Goal: Task Accomplishment & Management: Manage account settings

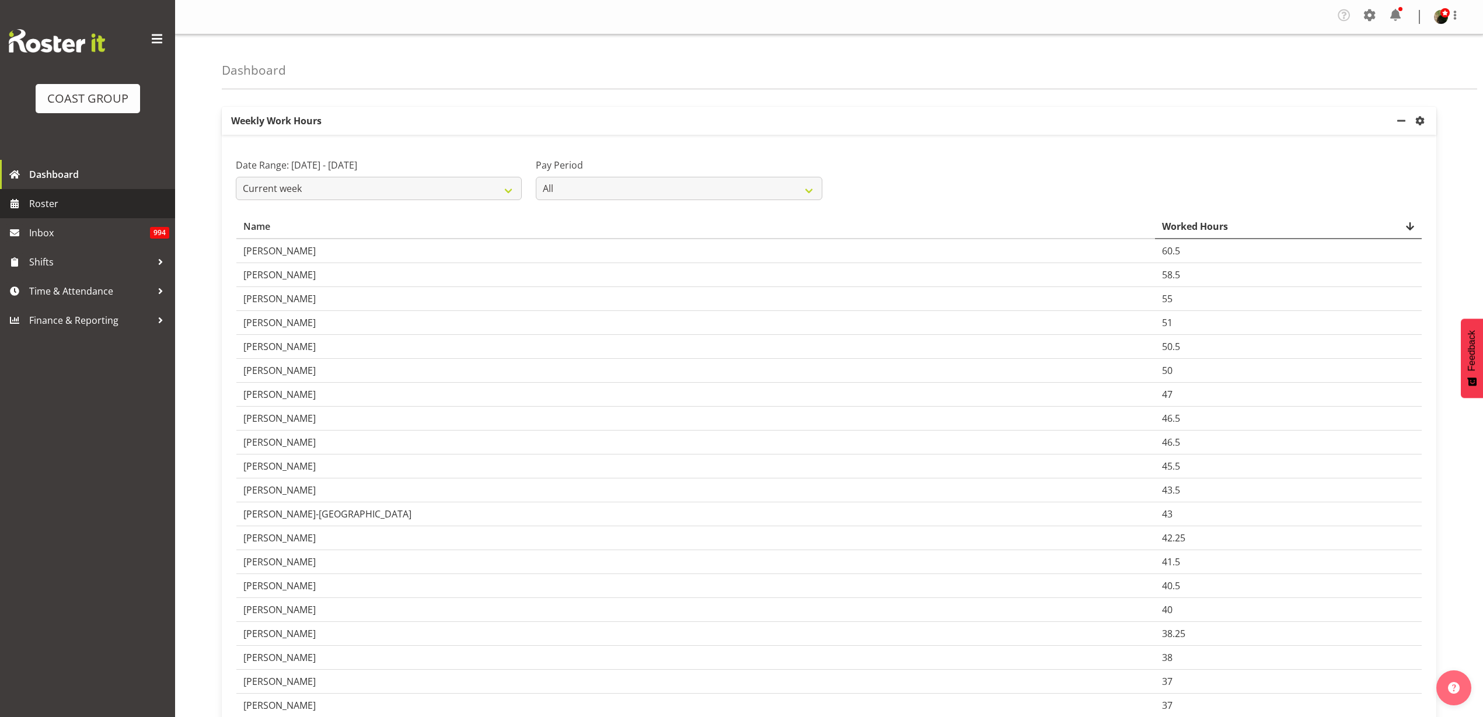
click at [55, 205] on span "Roster" at bounding box center [99, 204] width 140 height 18
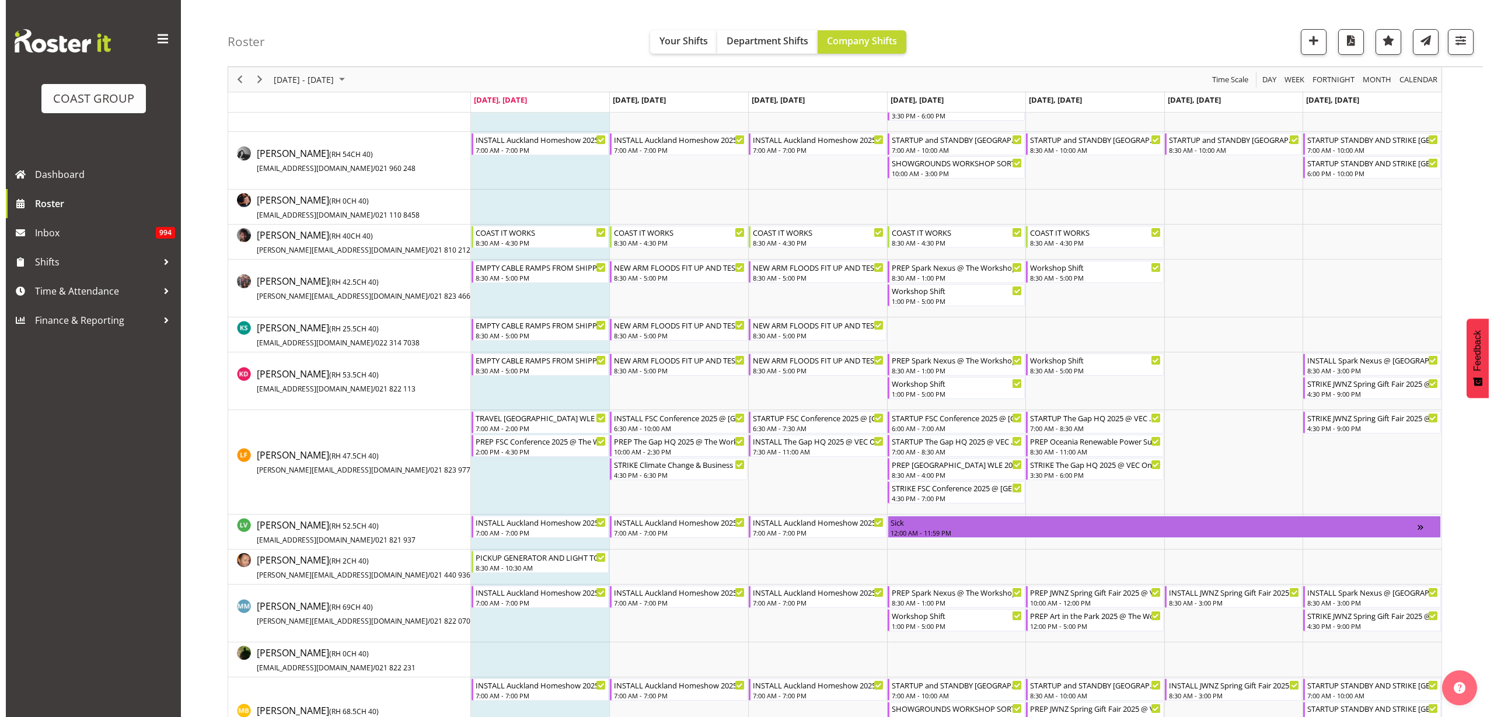
scroll to position [730, 0]
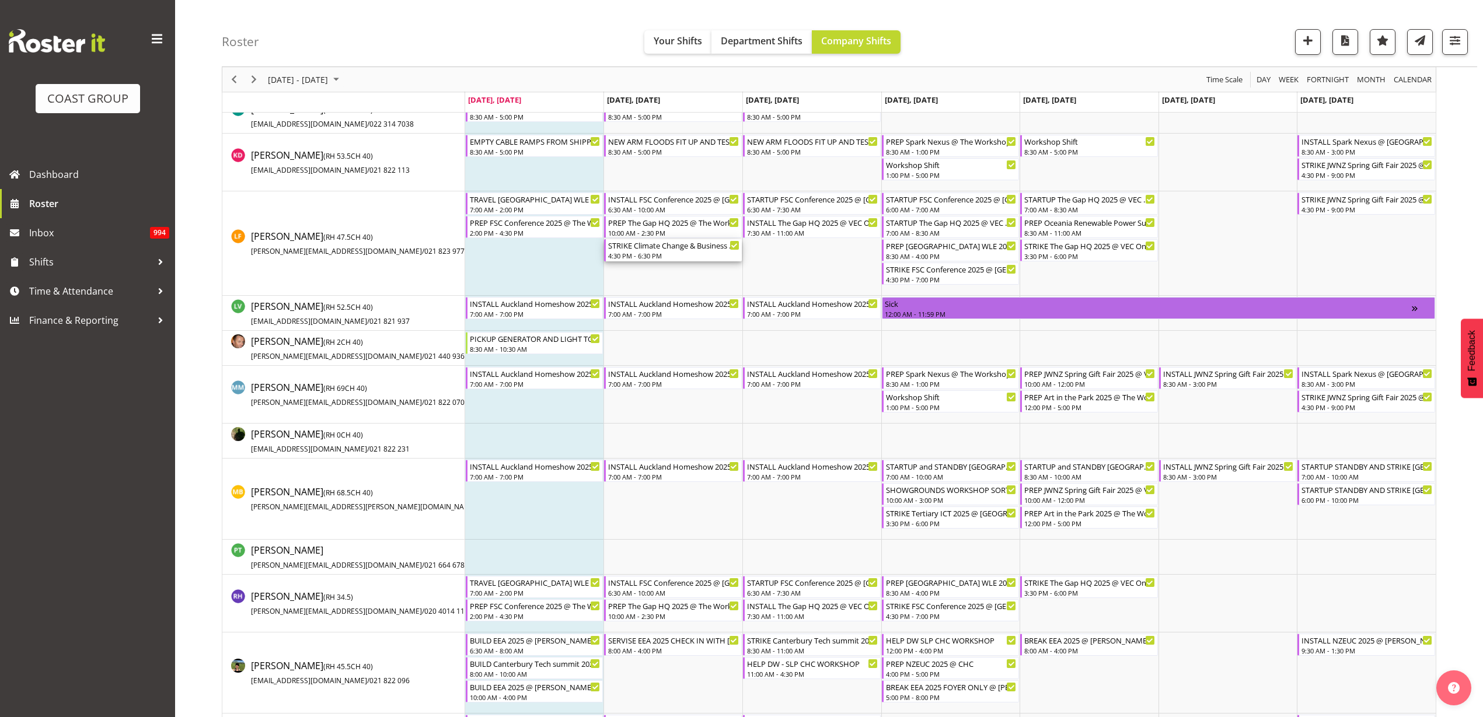
click at [651, 252] on div "4:30 PM - 6:30 PM" at bounding box center [673, 255] width 131 height 9
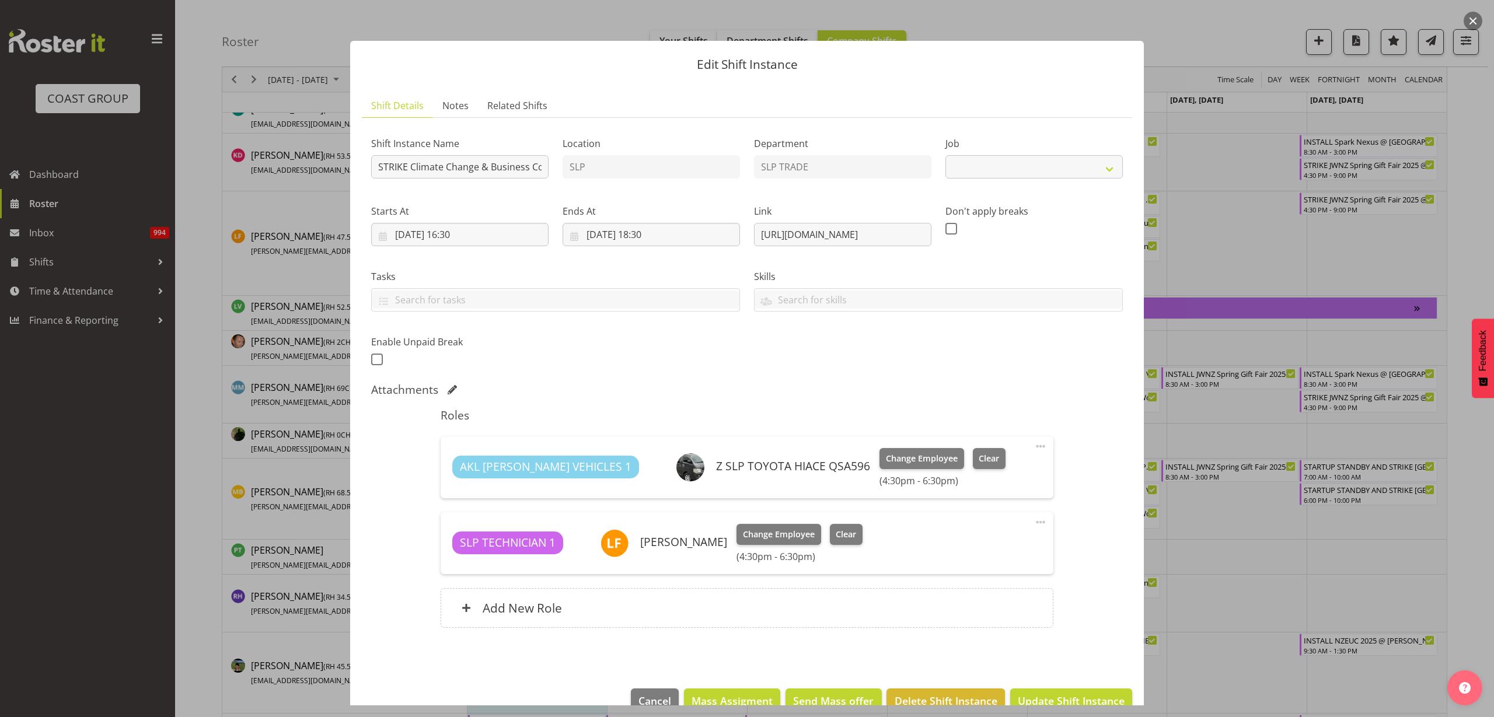
select select "10580"
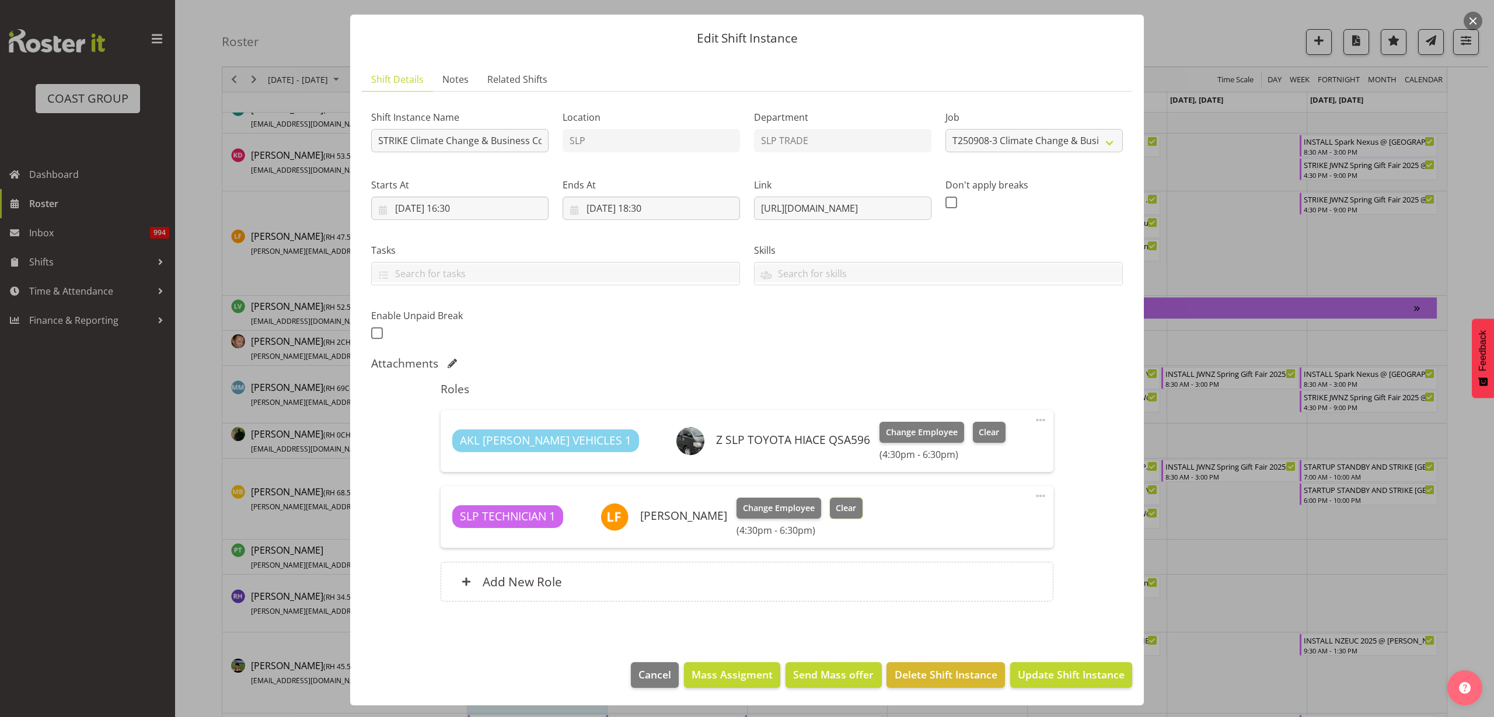
click at [845, 508] on span "Clear" at bounding box center [846, 508] width 20 height 13
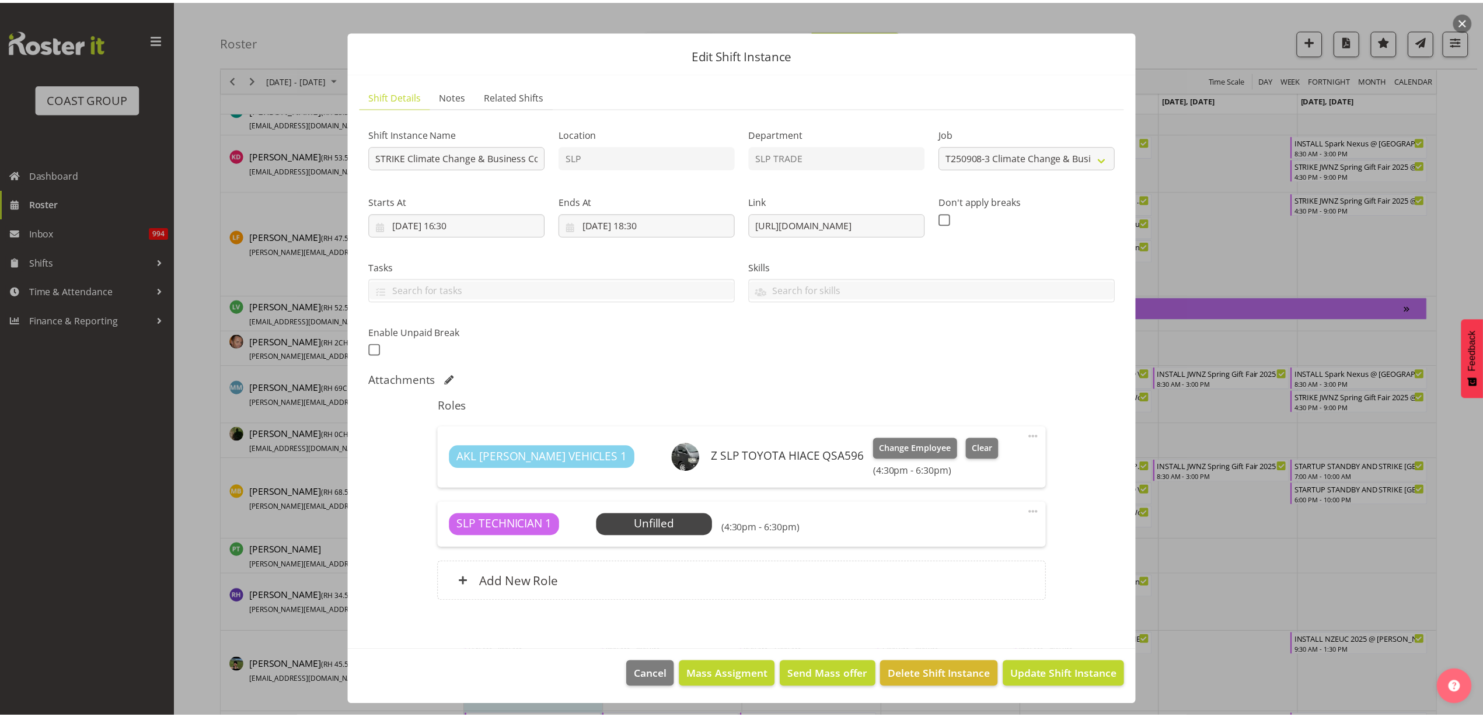
scroll to position [10, 0]
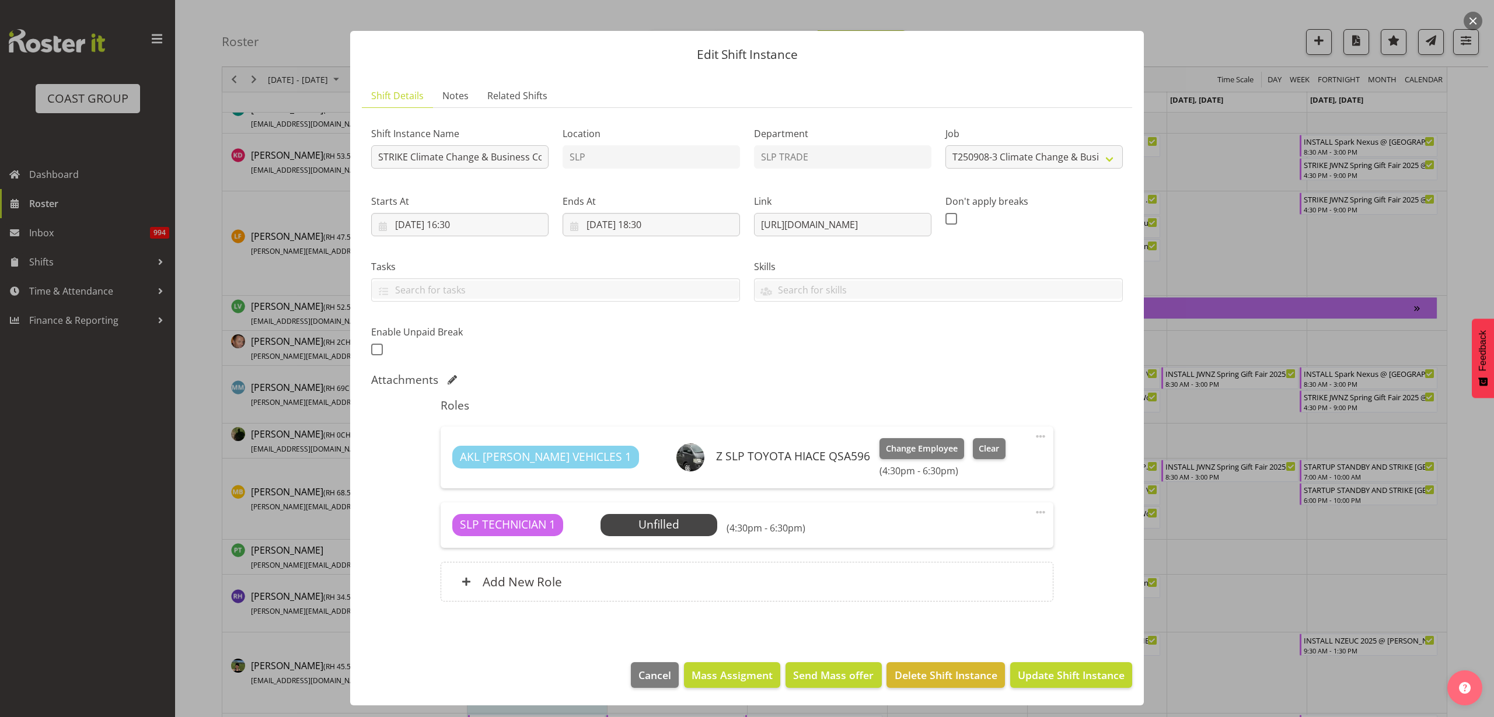
click at [1034, 509] on span at bounding box center [1041, 512] width 14 height 14
click at [957, 539] on link "Edit" at bounding box center [992, 540] width 112 height 21
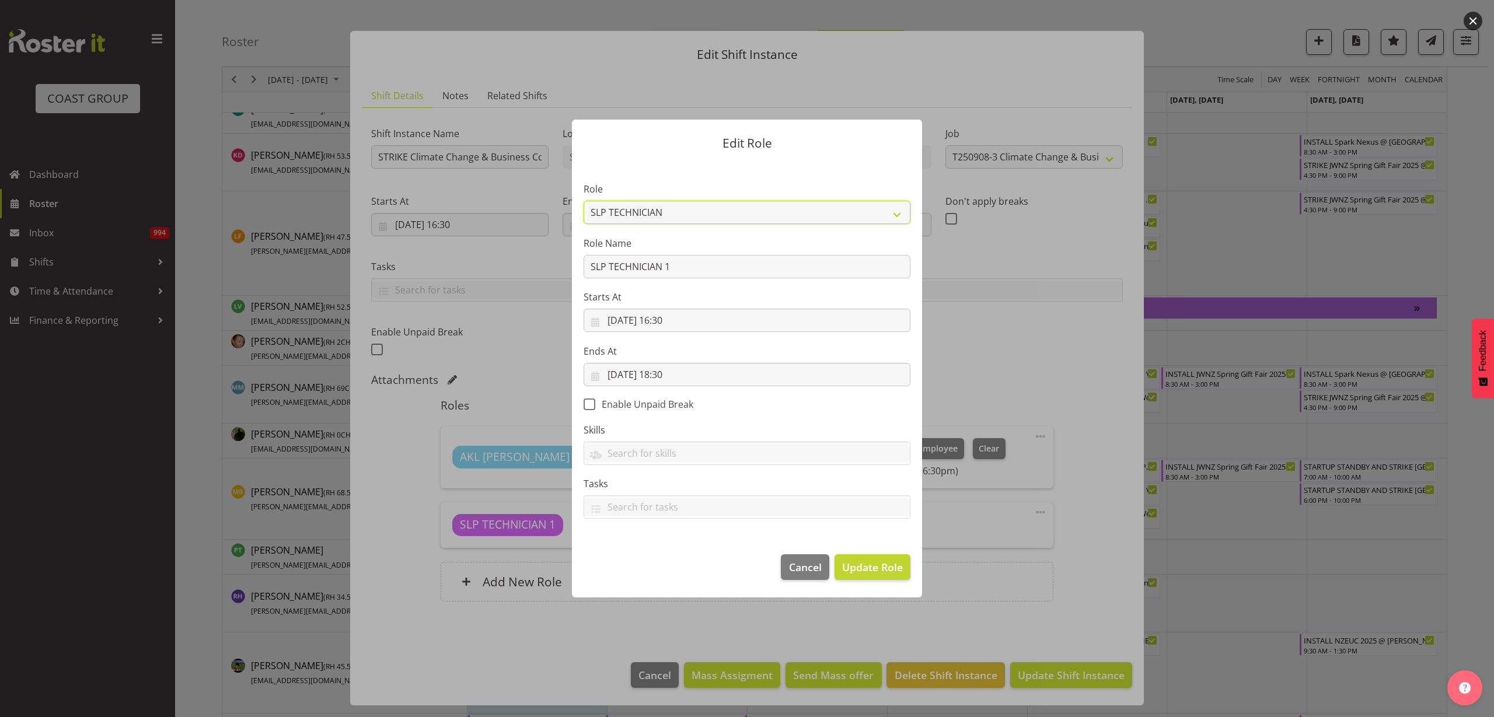
click at [676, 210] on select "ACCOUNT MANAGER ACCOUNT MANAGER DW ACCOUNTS [PERSON_NAME] VEHICLES AKL [PERSON_…" at bounding box center [747, 212] width 327 height 23
select select "125"
click at [584, 201] on select "ACCOUNT MANAGER ACCOUNT MANAGER DW ACCOUNTS [PERSON_NAME] VEHICLES AKL [PERSON_…" at bounding box center [747, 212] width 327 height 23
click at [878, 559] on button "Update Role" at bounding box center [873, 567] width 76 height 26
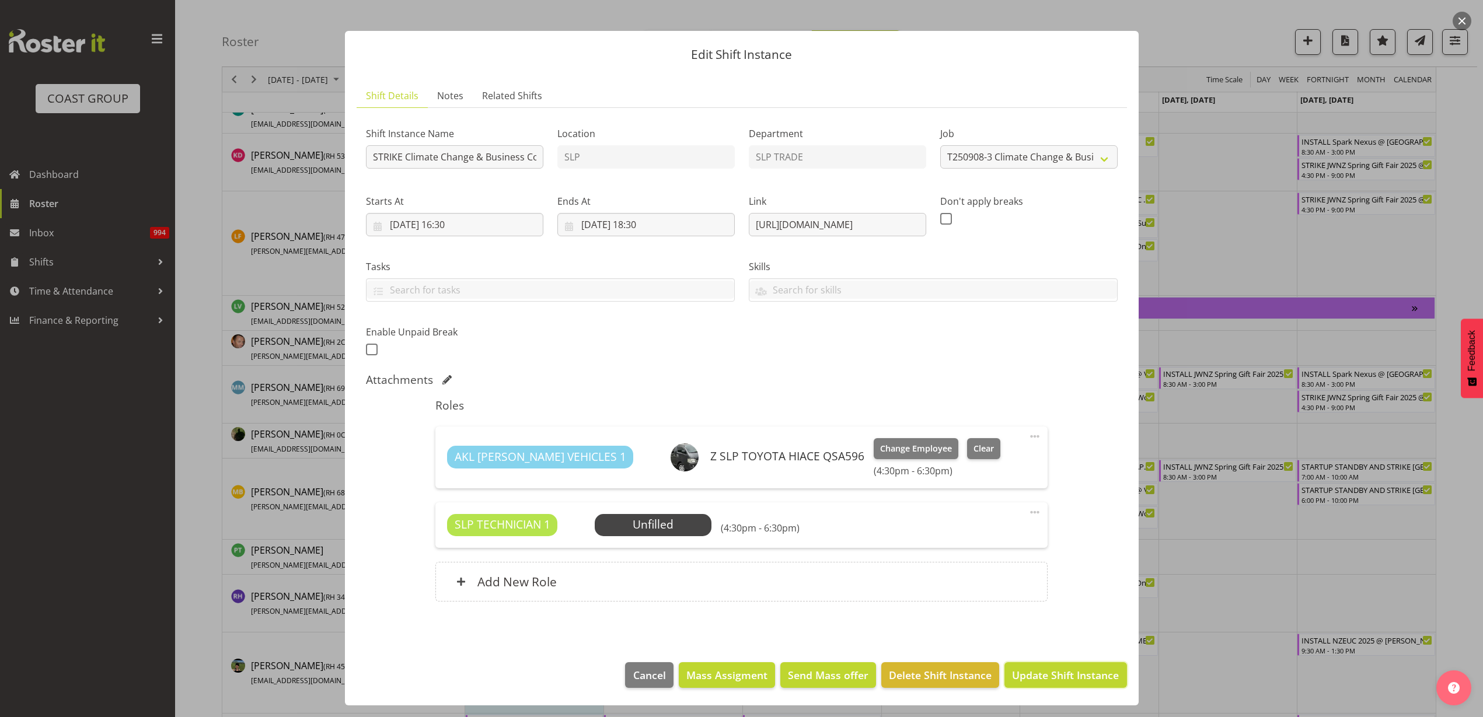
click at [1017, 676] on span "Update Shift Instance" at bounding box center [1065, 675] width 107 height 15
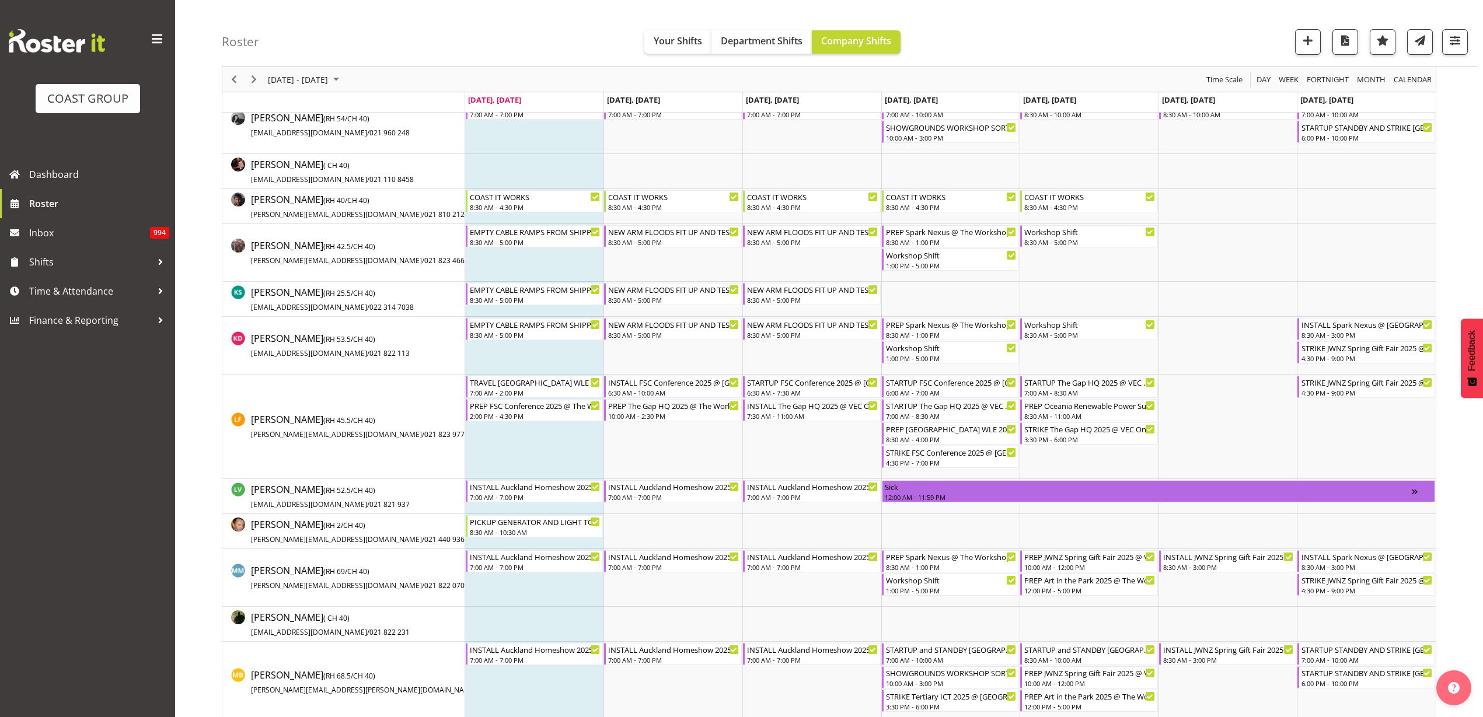
scroll to position [0, 0]
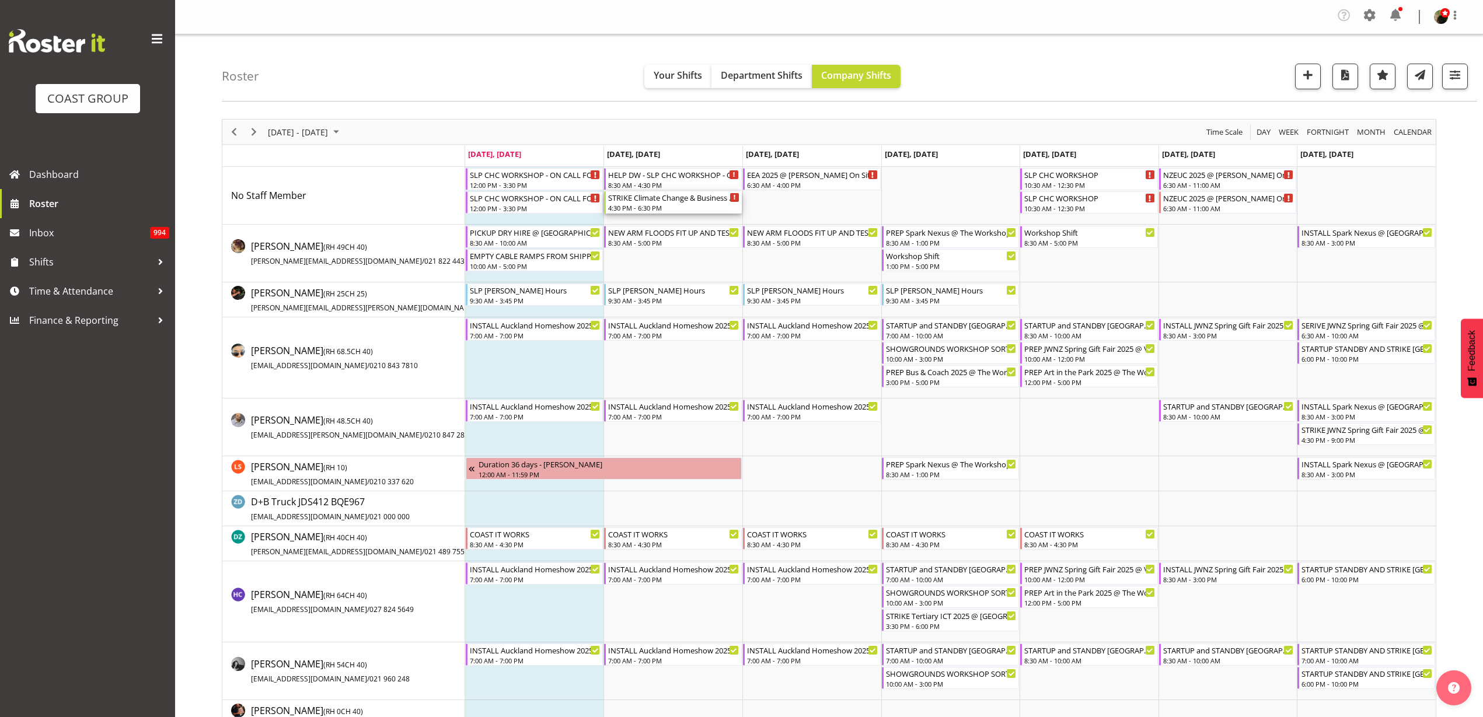
click at [664, 200] on div "STRIKE Climate Change & Business Conference 2025 @ Viaduct Events Center on sit…" at bounding box center [673, 197] width 131 height 12
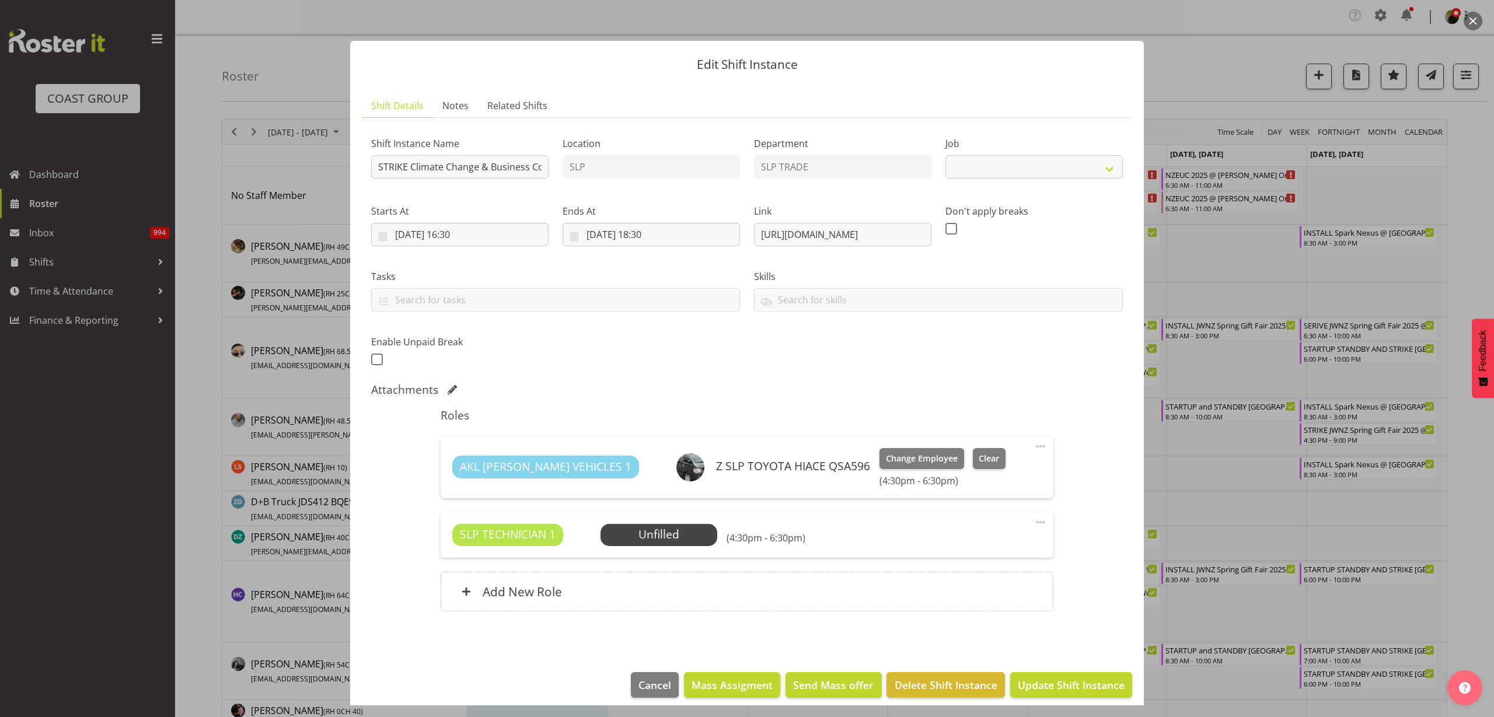
select select "10580"
click at [0, 0] on span "Select Employee" at bounding box center [0, 0] width 0 height 0
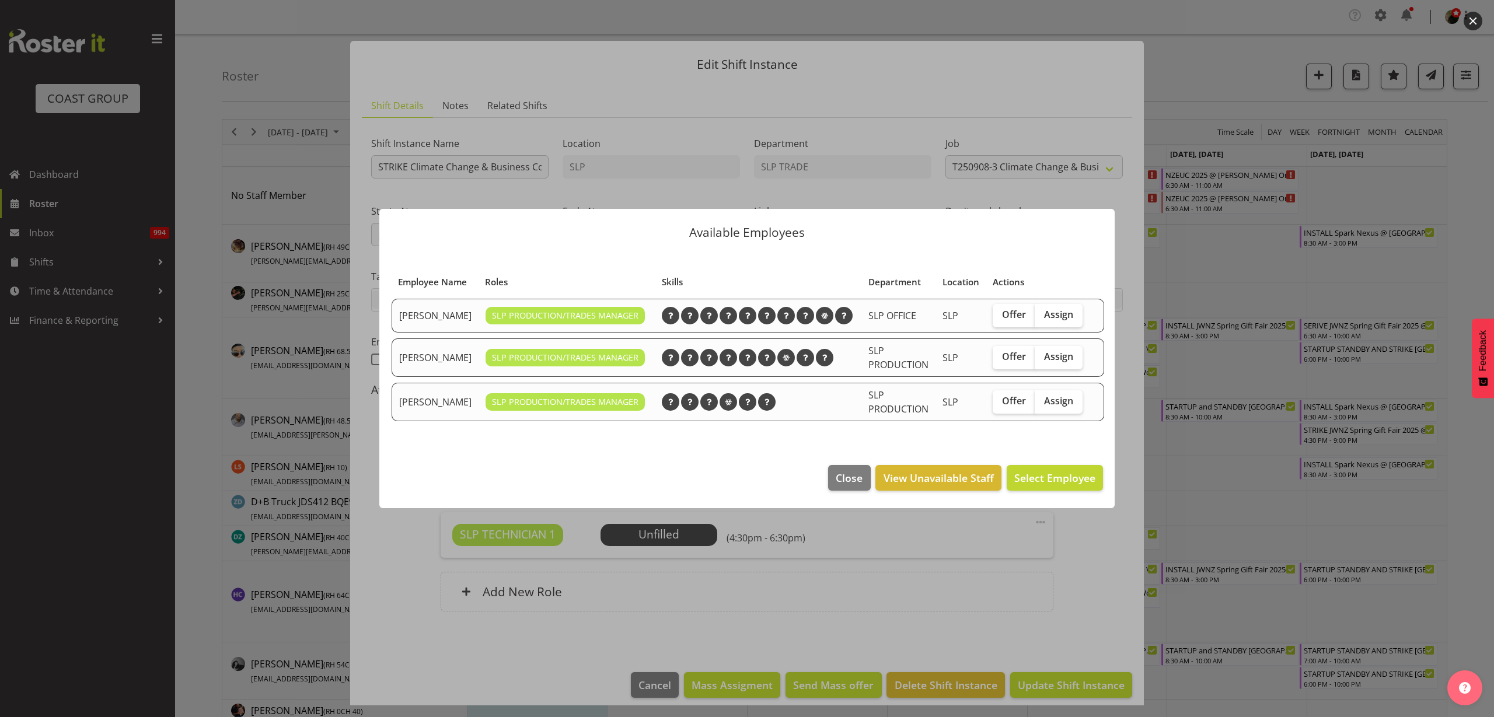
click at [1067, 318] on span "Assign" at bounding box center [1058, 315] width 29 height 12
click at [1042, 318] on input "Assign" at bounding box center [1039, 315] width 8 height 8
checkbox input "true"
click at [1070, 481] on span "Assign [PERSON_NAME]" at bounding box center [1037, 478] width 118 height 14
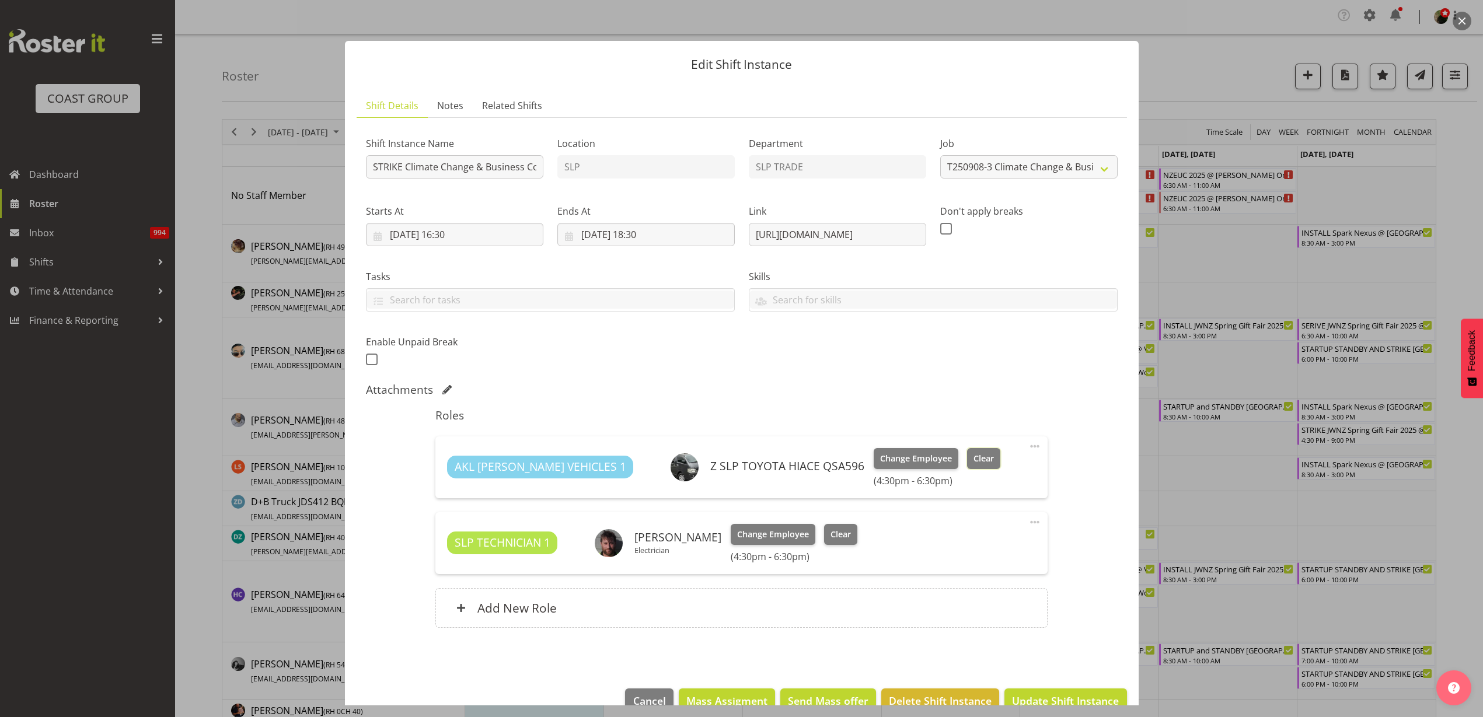
click at [974, 452] on span "Clear" at bounding box center [984, 458] width 20 height 13
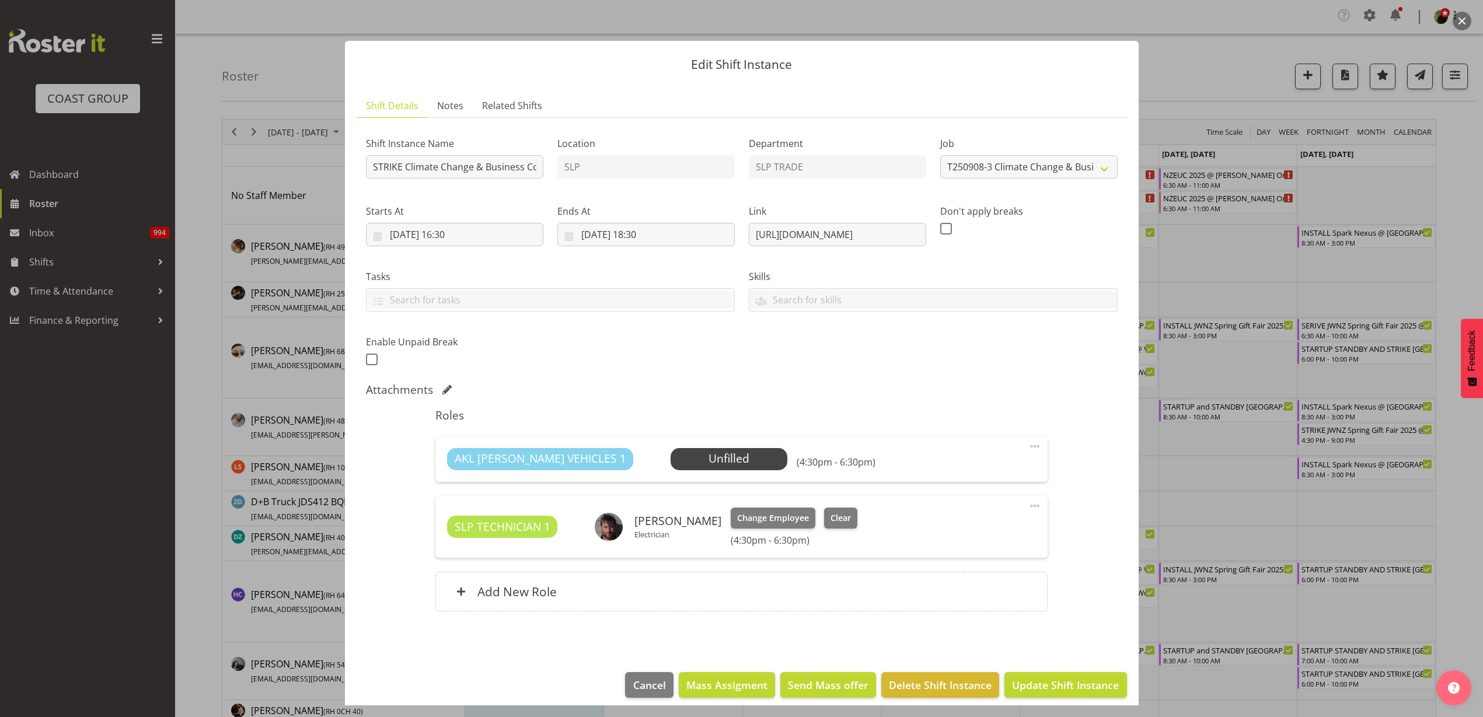
click at [1028, 445] on span at bounding box center [1035, 446] width 14 height 14
click at [985, 520] on link "Delete" at bounding box center [986, 516] width 112 height 21
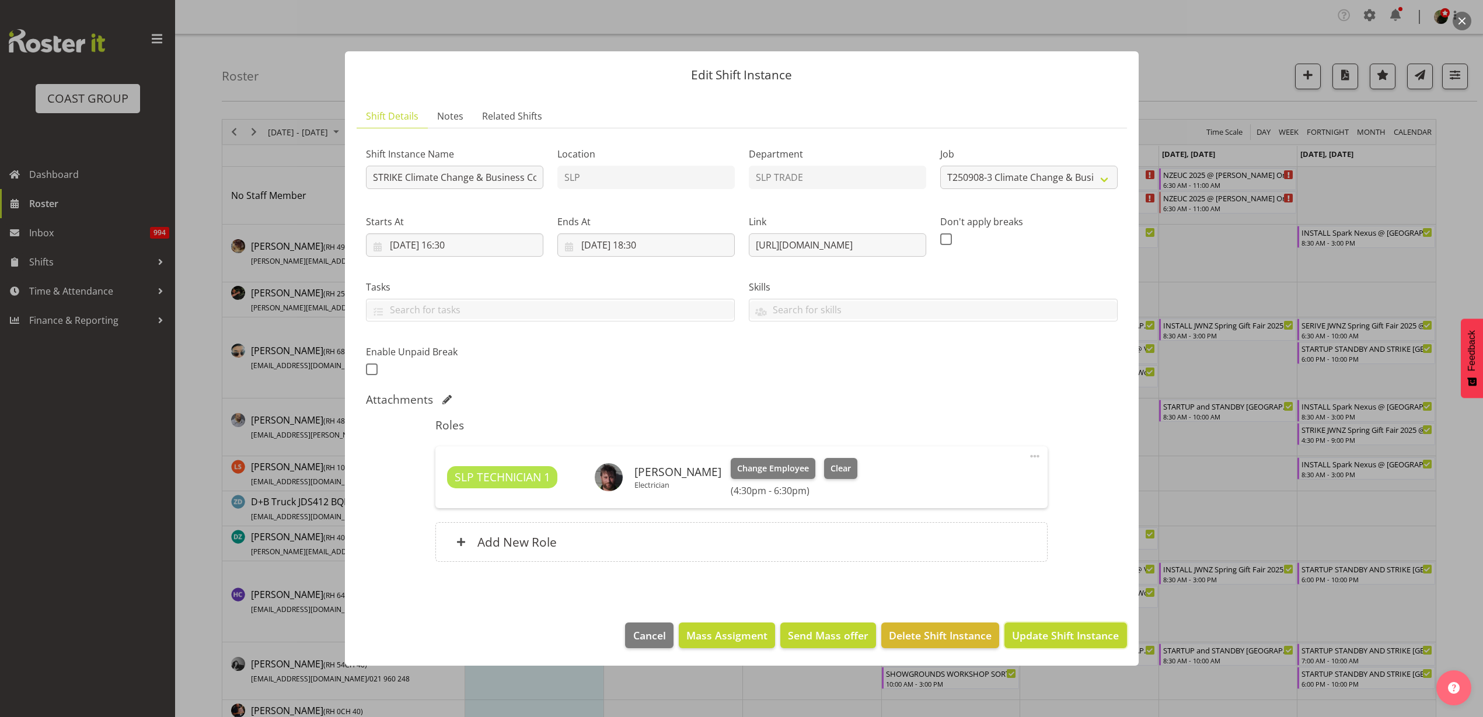
click at [1059, 635] on span "Update Shift Instance" at bounding box center [1065, 635] width 107 height 15
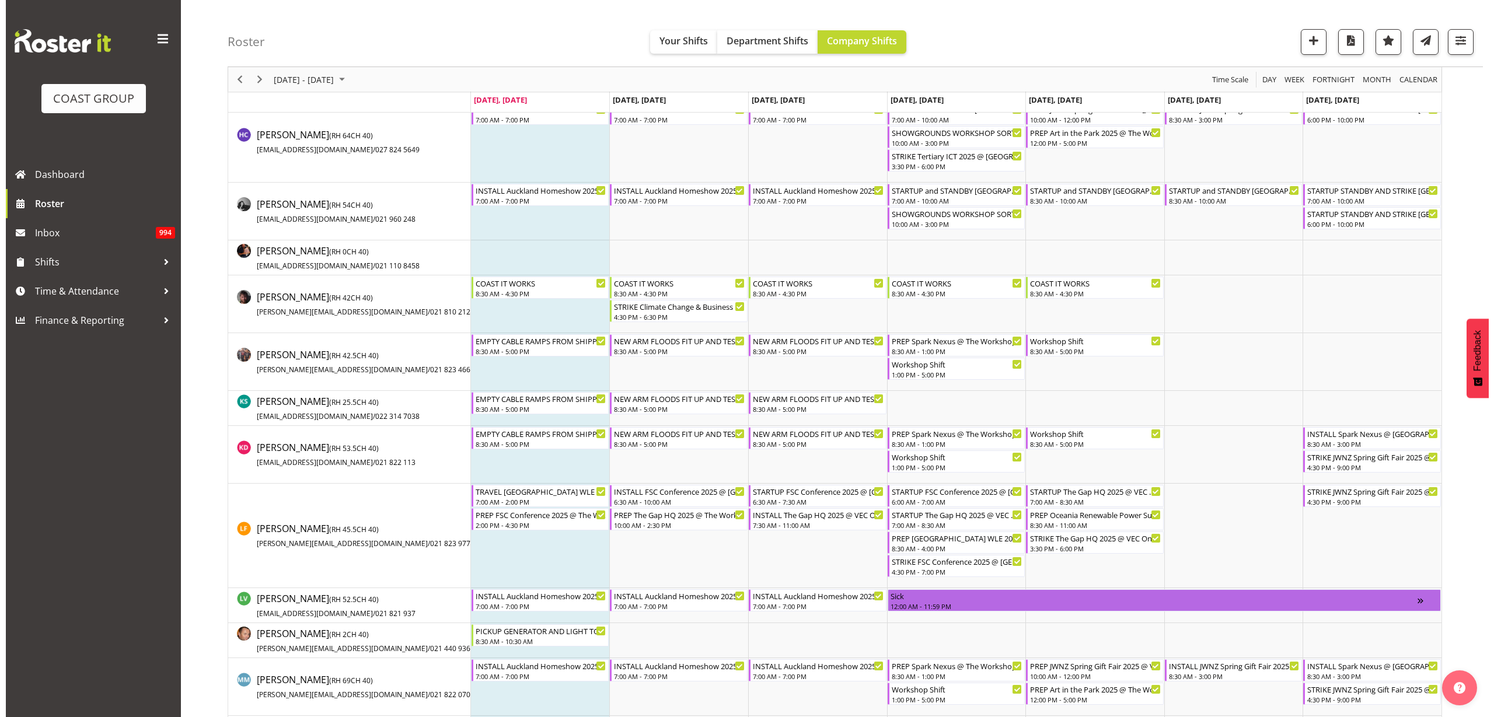
scroll to position [511, 0]
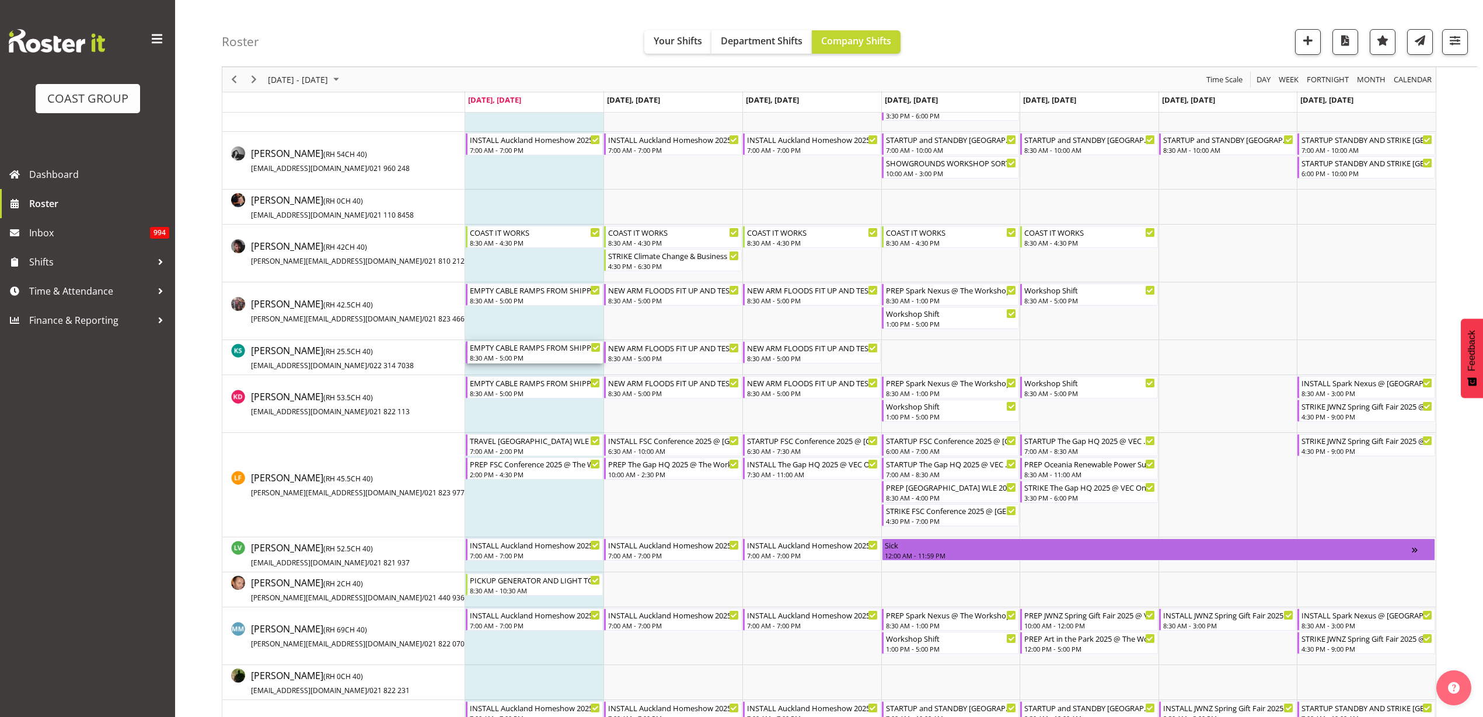
click at [533, 352] on div "EMPTY CABLE RAMPS FROM SHIPPING CONTAINER INTO BLACK CONTAINER" at bounding box center [535, 347] width 131 height 12
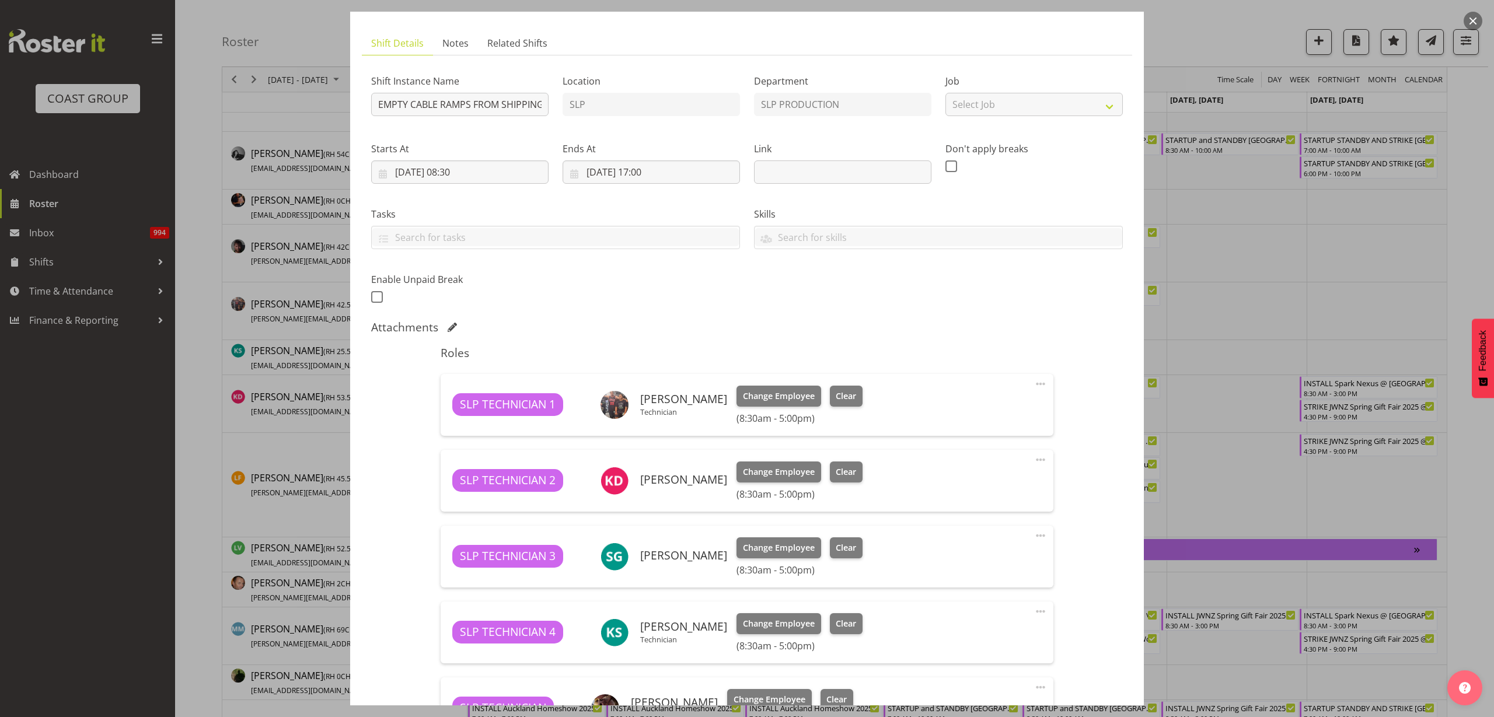
scroll to position [219, 0]
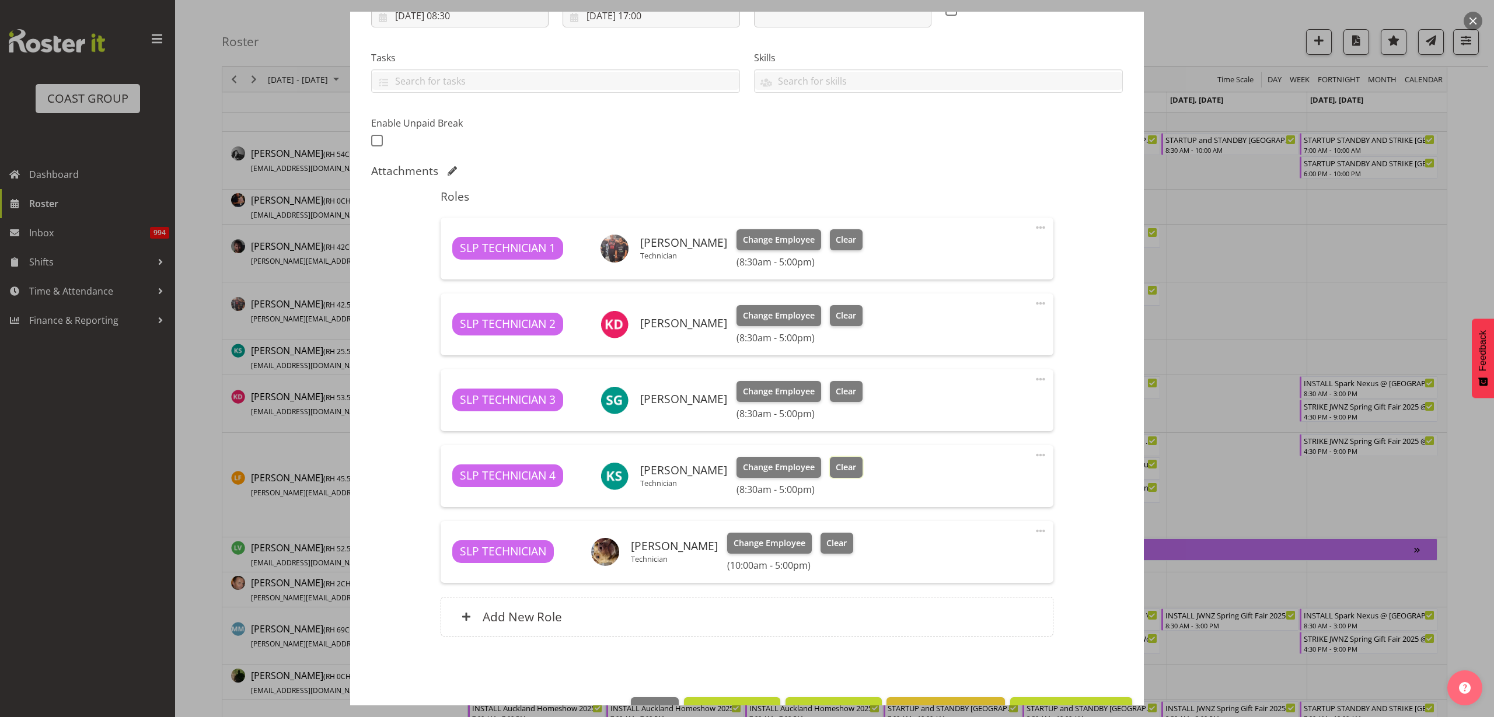
click at [836, 468] on span "Clear" at bounding box center [846, 467] width 20 height 13
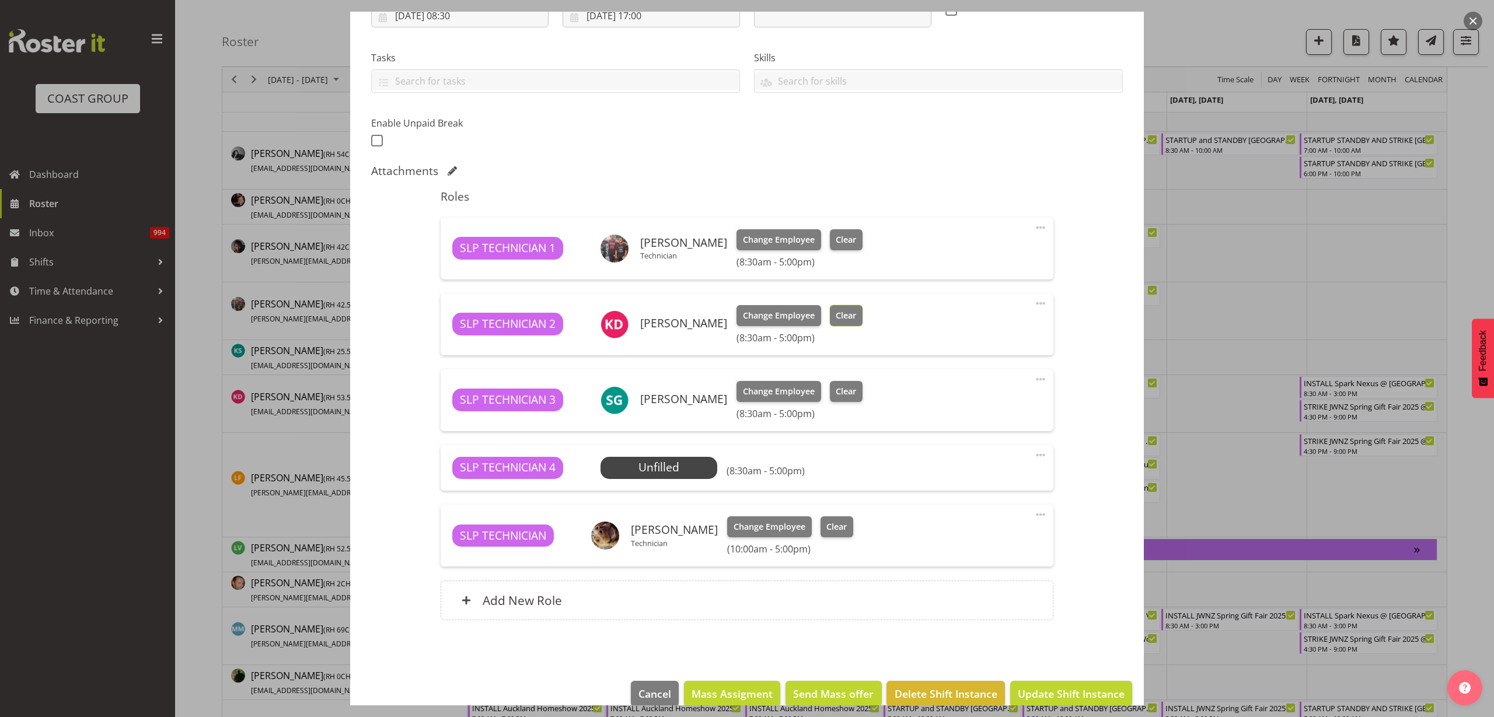
click at [844, 315] on span "Clear" at bounding box center [846, 315] width 20 height 13
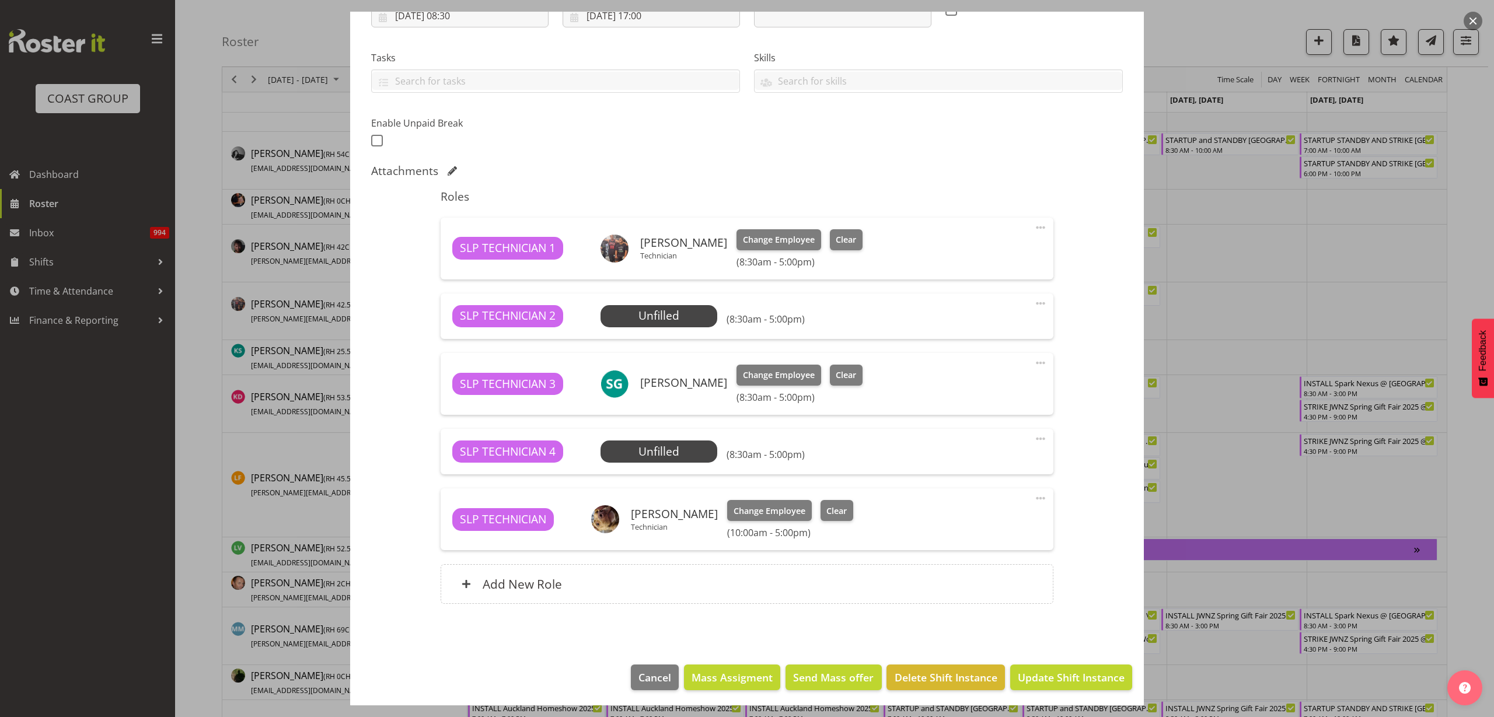
click at [1034, 497] on span at bounding box center [1041, 498] width 14 height 14
click at [955, 564] on link "Delete" at bounding box center [992, 568] width 112 height 21
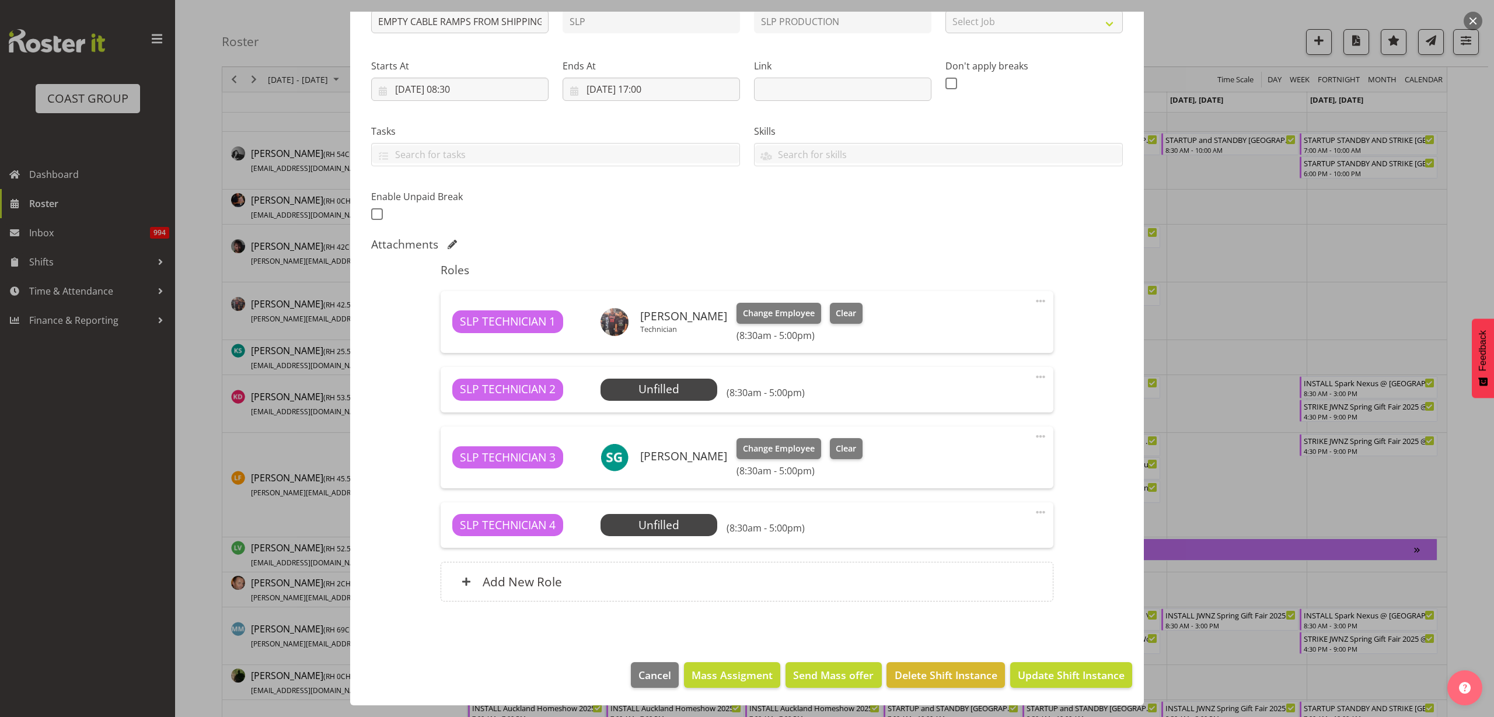
scroll to position [145, 0]
click at [1035, 513] on span at bounding box center [1041, 512] width 14 height 14
click at [993, 575] on link "Delete" at bounding box center [992, 582] width 112 height 21
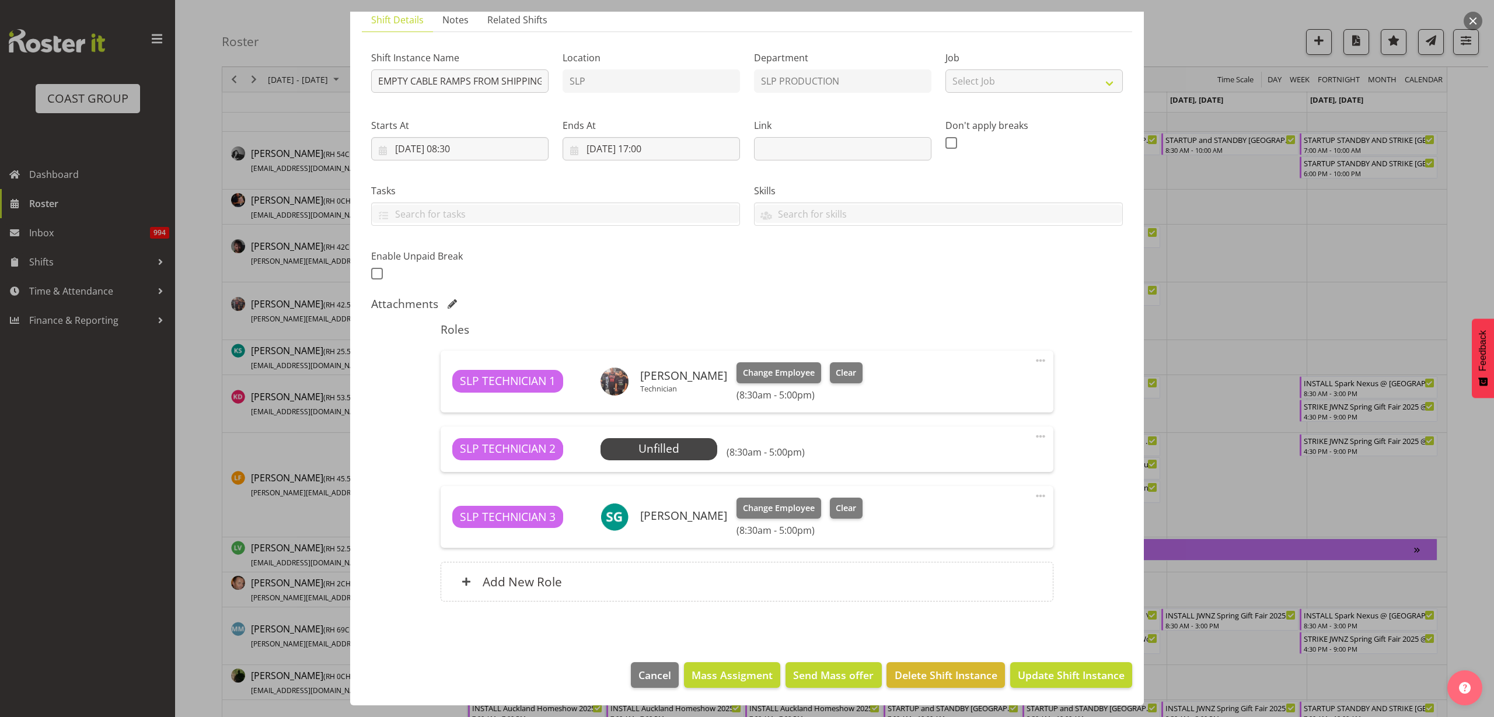
scroll to position [86, 0]
click at [1034, 432] on span at bounding box center [1041, 437] width 14 height 14
click at [1004, 512] on link "Delete" at bounding box center [992, 506] width 112 height 21
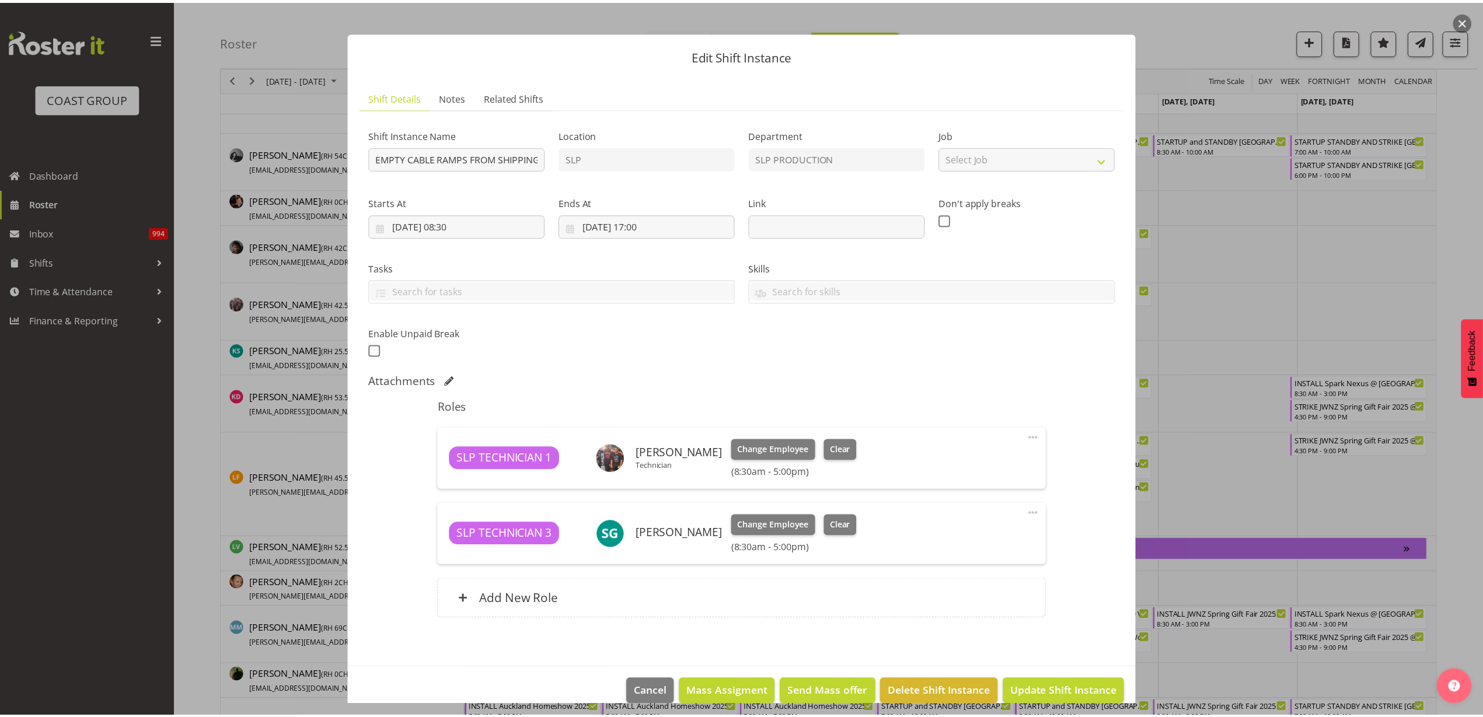
scroll to position [0, 0]
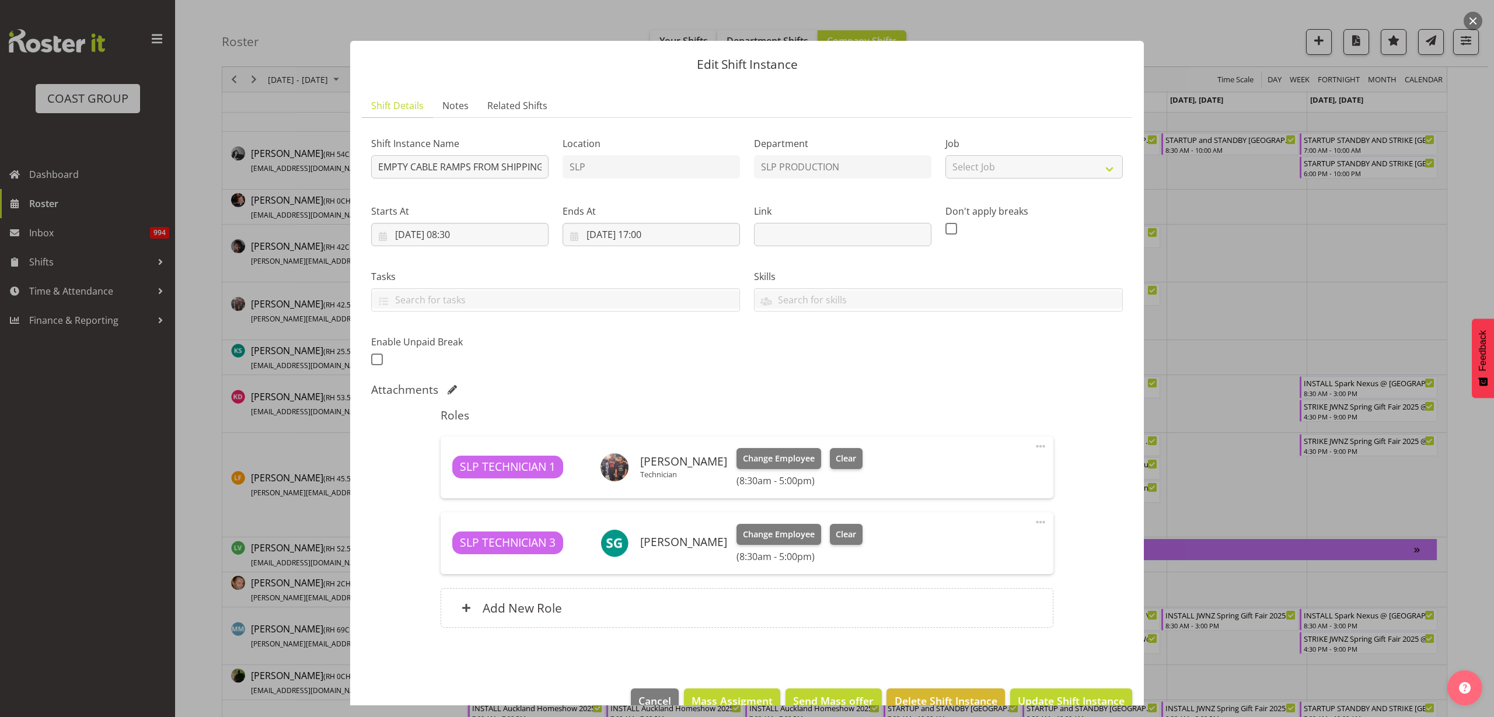
click at [1034, 524] on span at bounding box center [1041, 522] width 14 height 14
click at [989, 542] on link "Edit" at bounding box center [992, 550] width 112 height 21
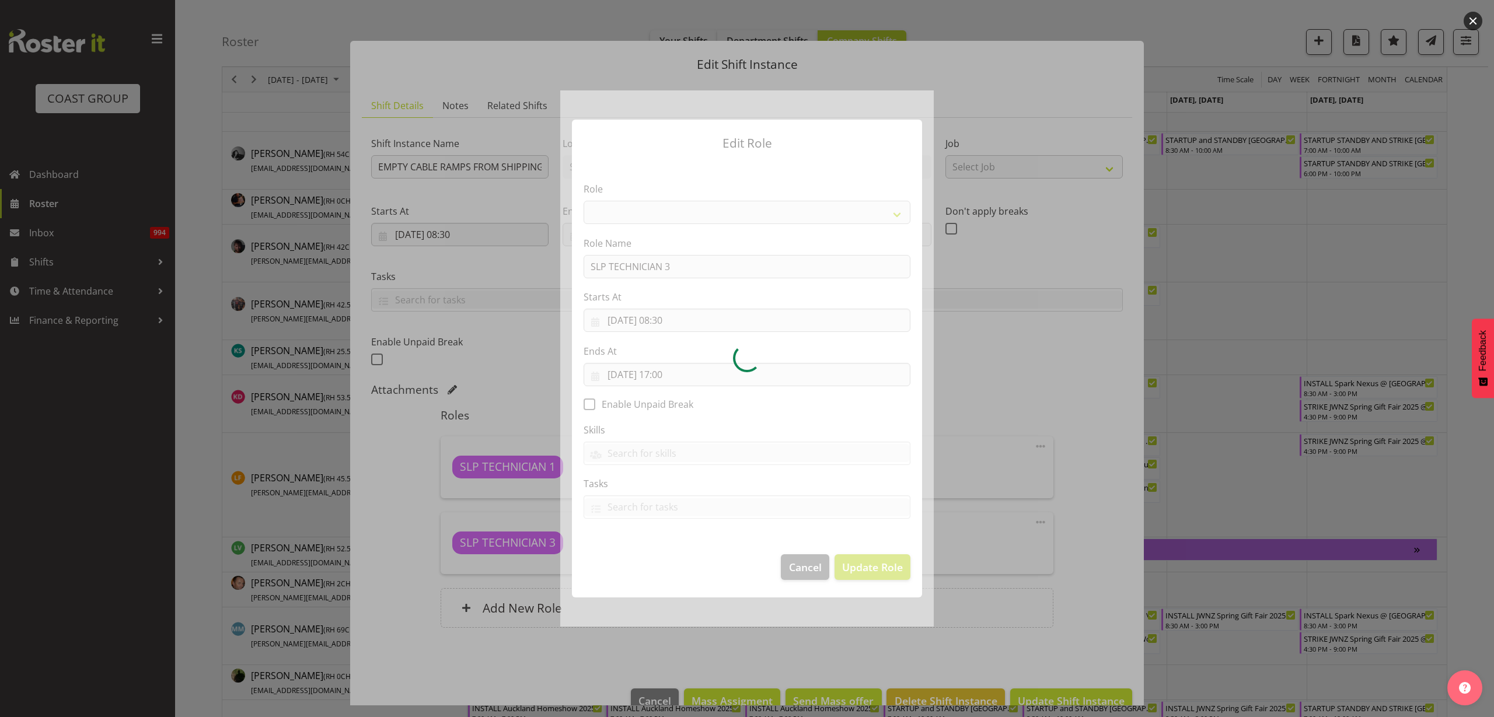
select select "123"
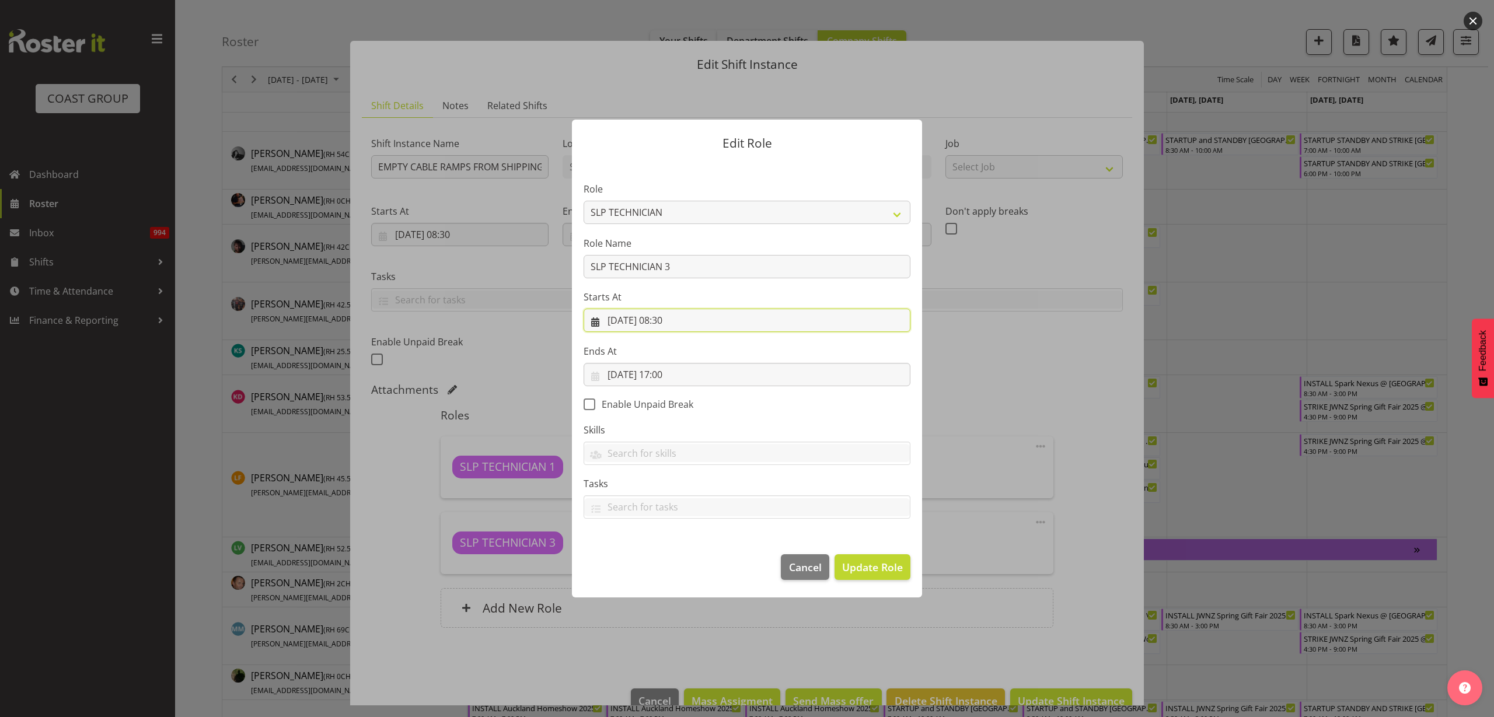
click at [696, 317] on input "[DATE] 08:30" at bounding box center [747, 320] width 327 height 23
click at [681, 577] on select "00 01 02 03 04 05 06 07 08 09 10 11 12 13 14 15 16 17 18 19 20 21 22 23" at bounding box center [677, 568] width 26 height 23
select select "11"
click at [664, 557] on select "00 01 02 03 04 05 06 07 08 09 10 11 12 13 14 15 16 17 18 19 20 21 22 23" at bounding box center [677, 568] width 26 height 23
type input "[DATE] 11:30"
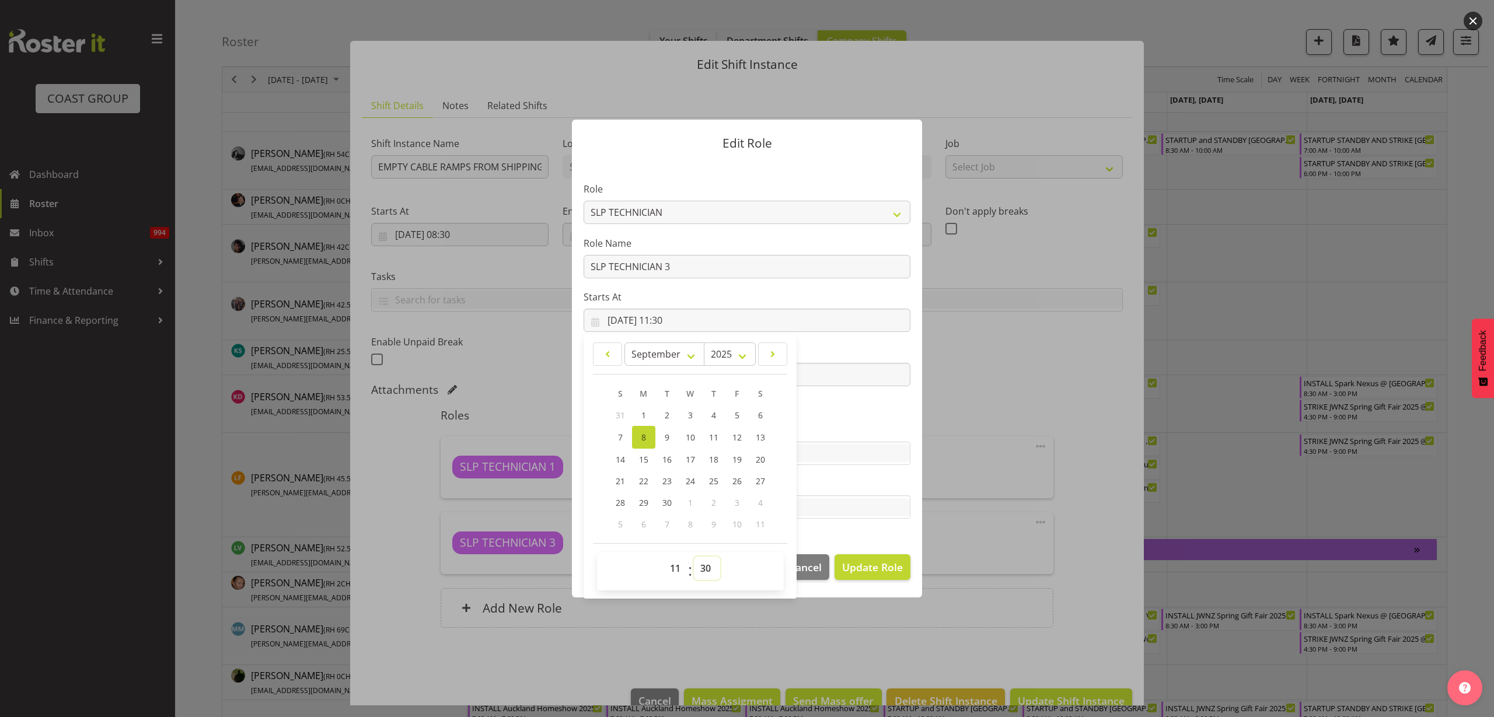
select select "0"
type input "[DATE] 11:00"
select select "1"
type input "[DATE] 11:01"
select select "2"
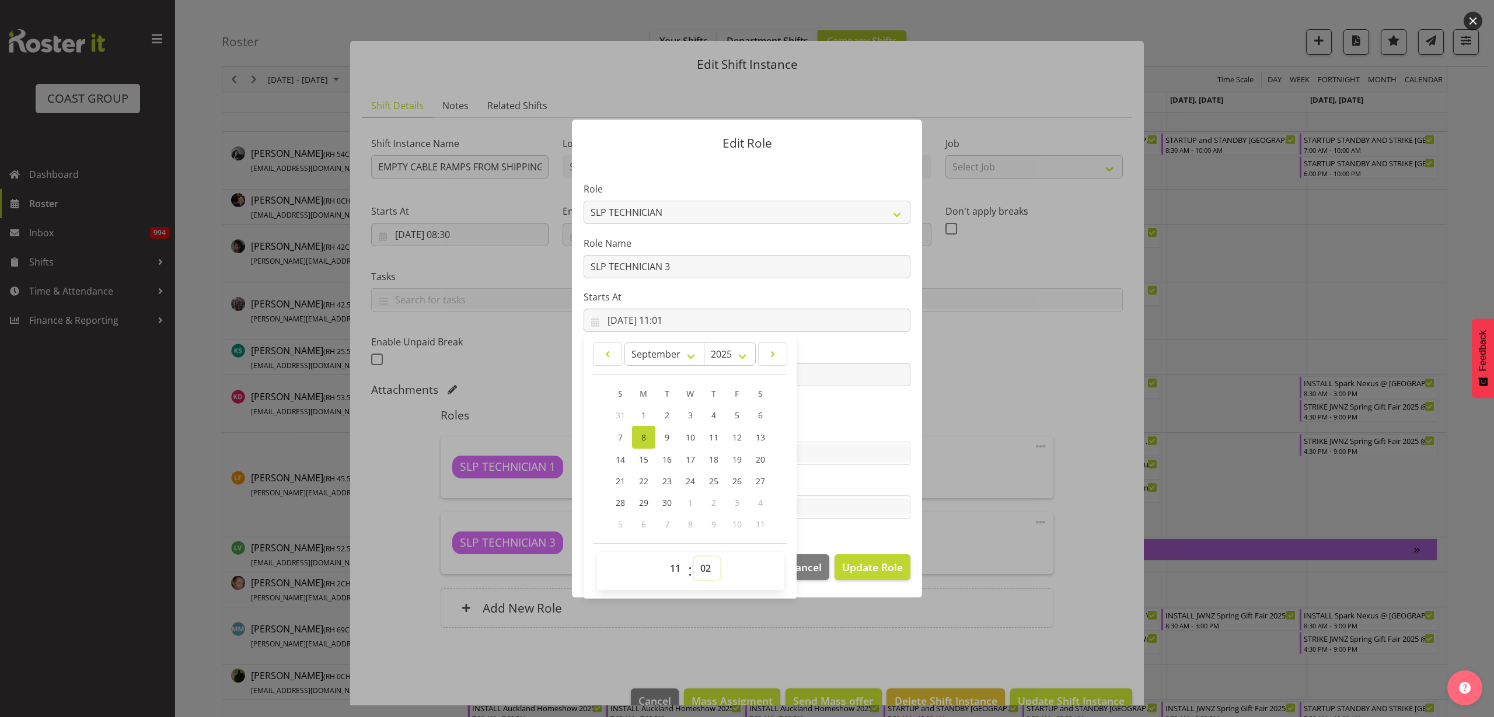
type input "[DATE] 11:02"
select select "1"
type input "[DATE] 11:01"
select select "0"
type input "[DATE] 11:00"
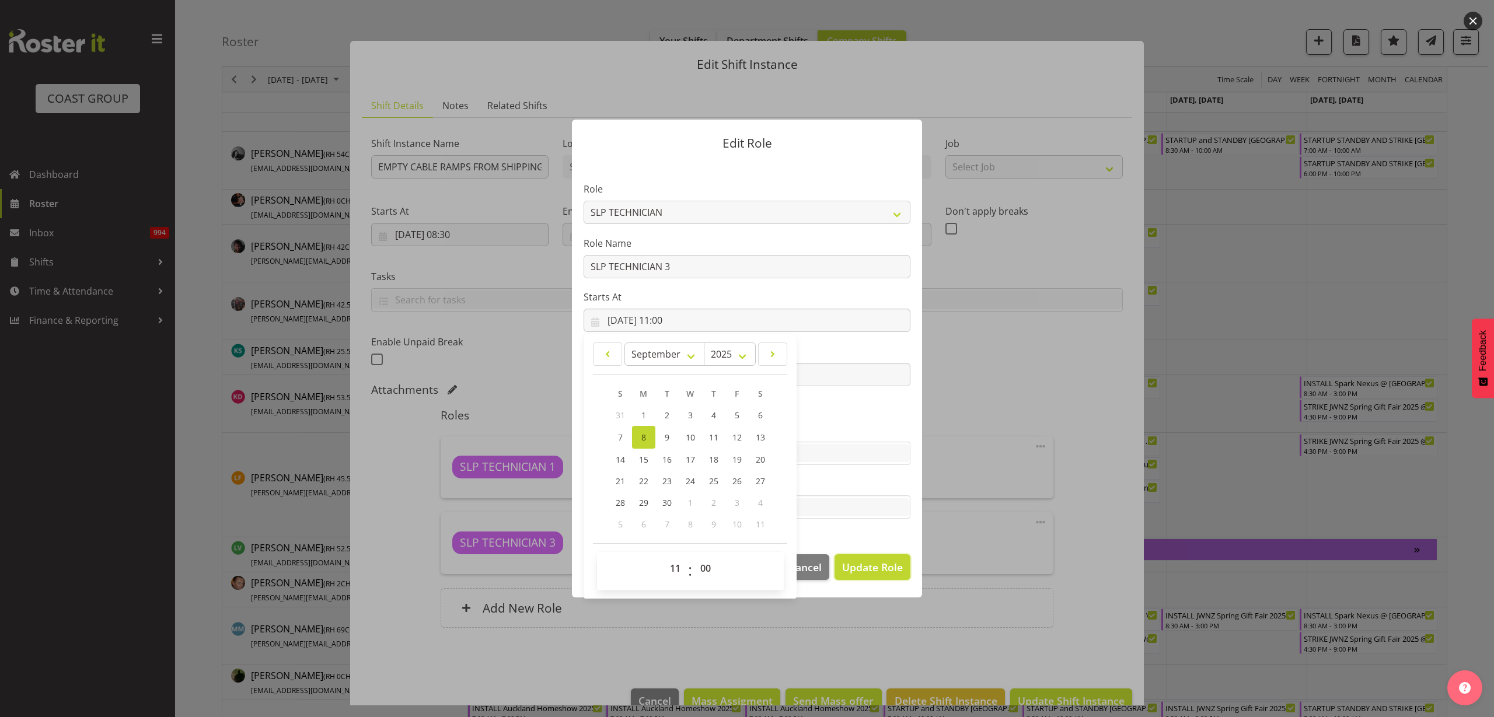
click at [873, 570] on span "Update Role" at bounding box center [872, 567] width 61 height 15
select select
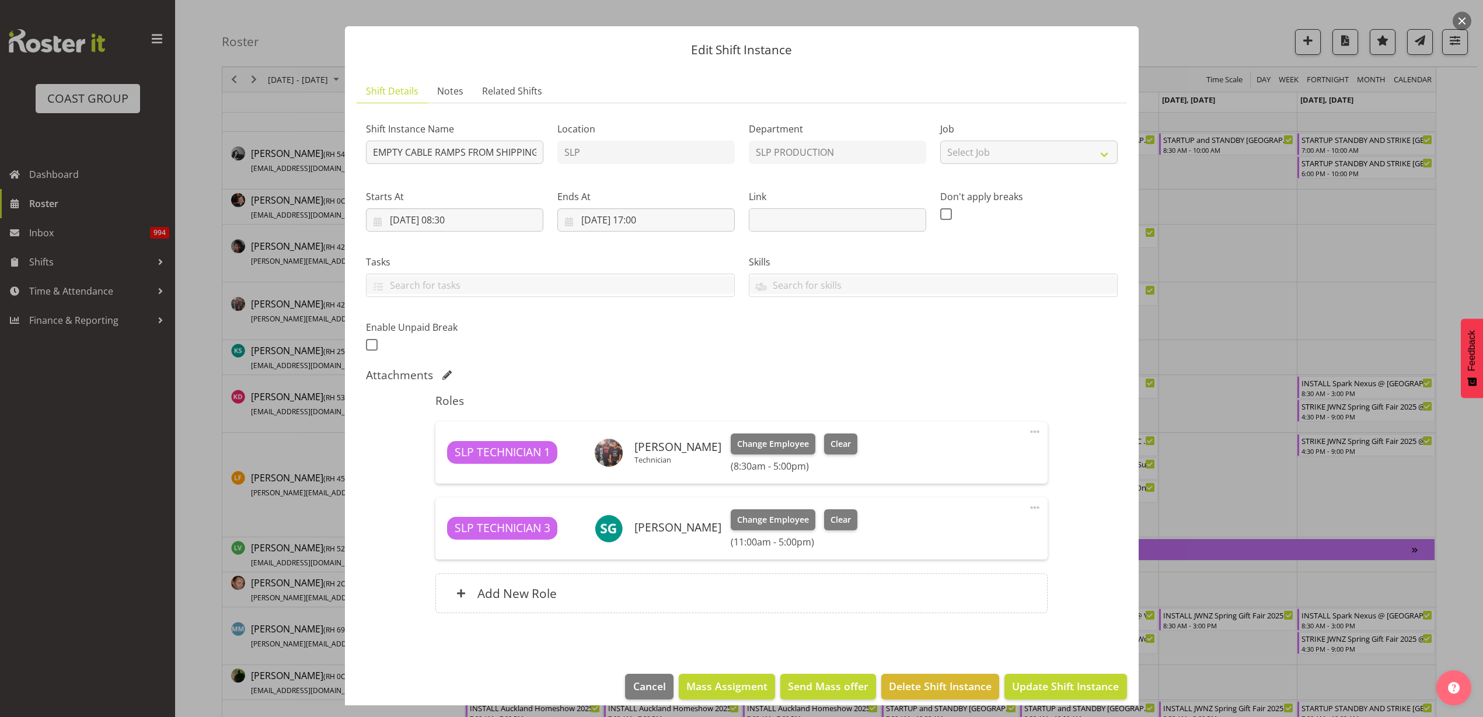
scroll to position [26, 0]
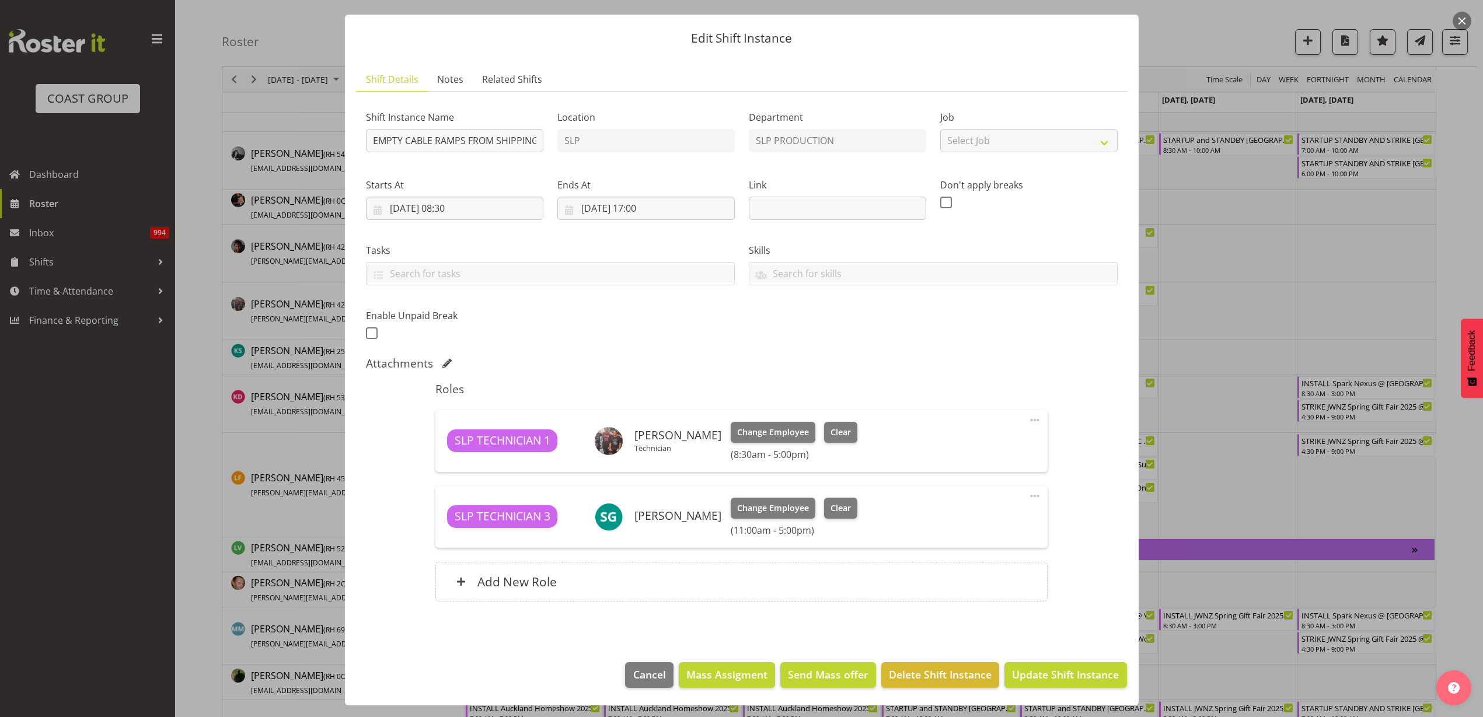
click at [1032, 488] on div "SLP TECHNICIAN 3 [PERSON_NAME] Change Employee Clear (11:00am - 5:00pm) Edit Co…" at bounding box center [741, 517] width 612 height 62
click at [1028, 493] on span at bounding box center [1035, 496] width 14 height 14
click at [977, 528] on link "Edit" at bounding box center [986, 524] width 112 height 21
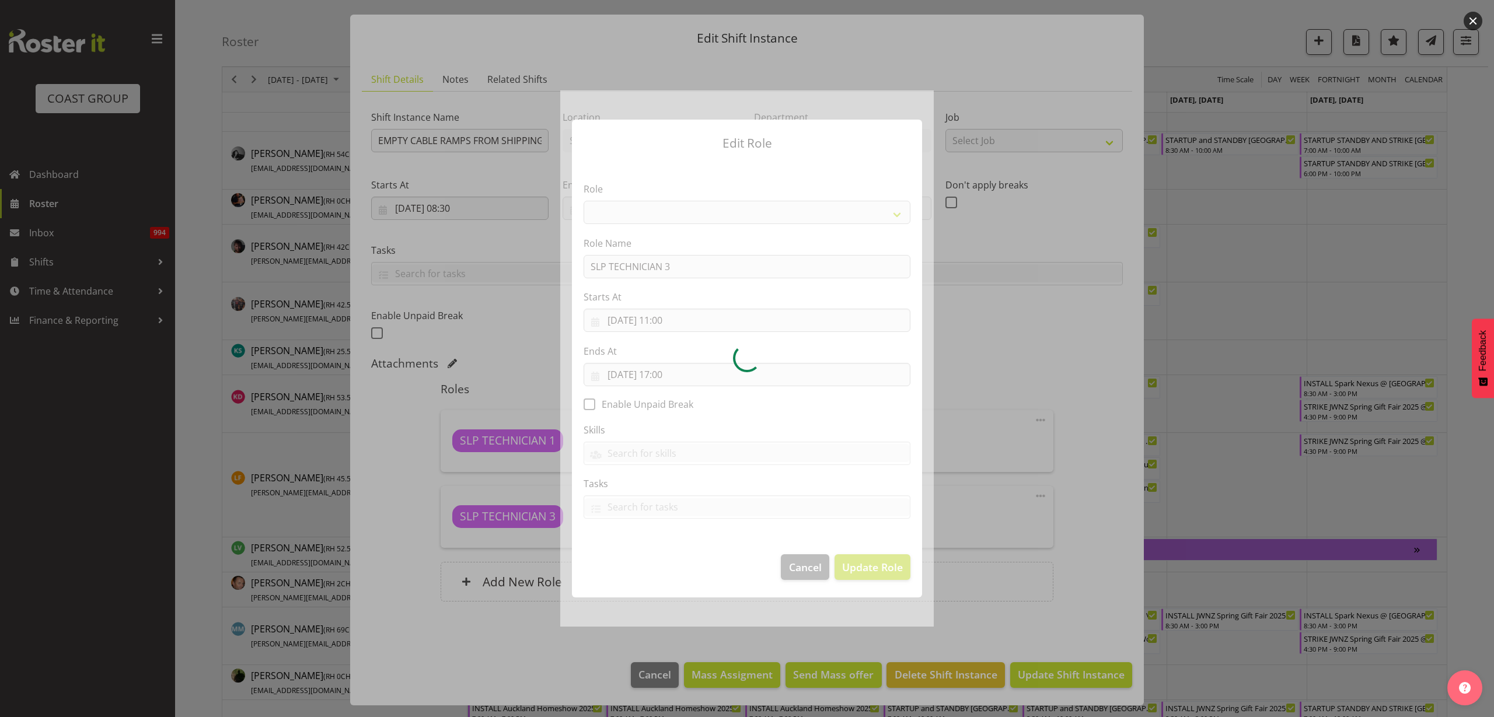
click at [800, 569] on div at bounding box center [747, 358] width 374 height 536
select select "123"
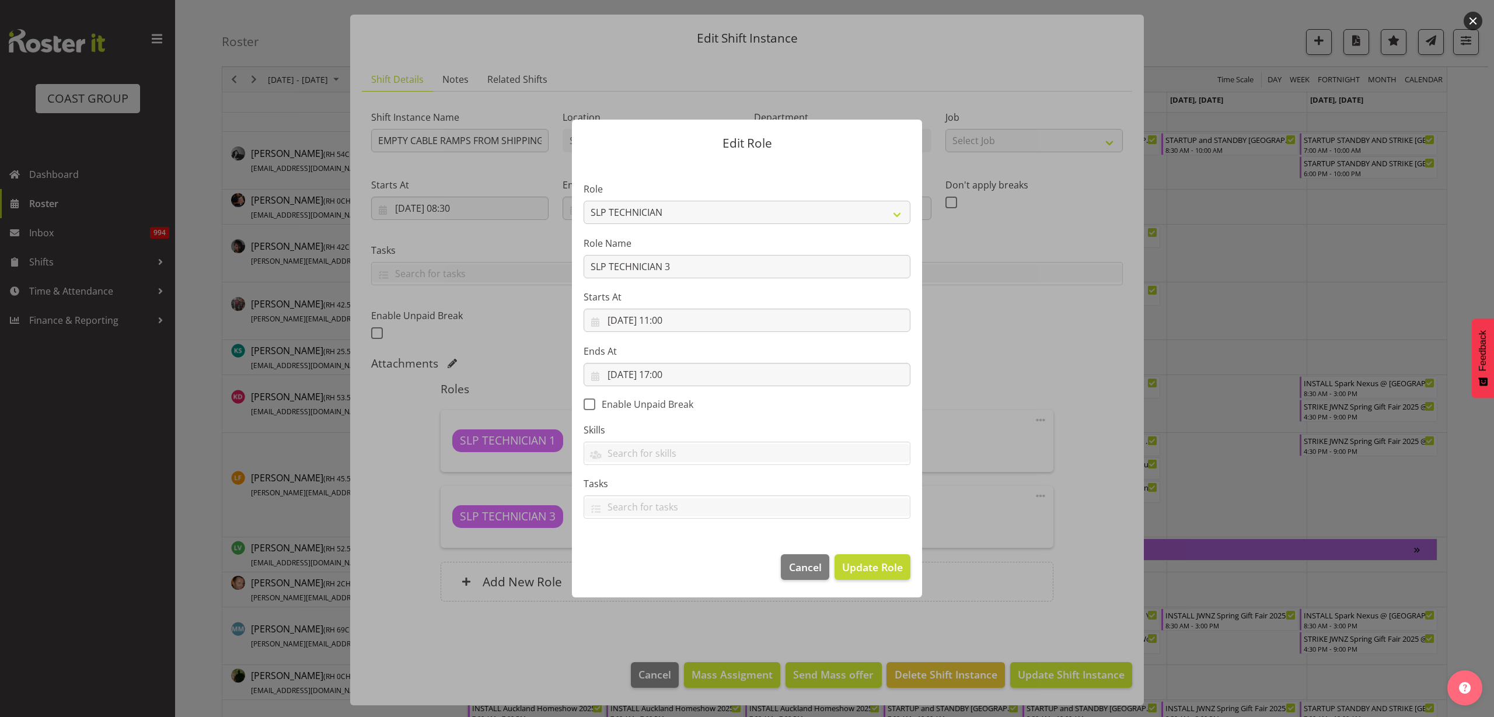
click at [1111, 466] on div at bounding box center [747, 358] width 1494 height 717
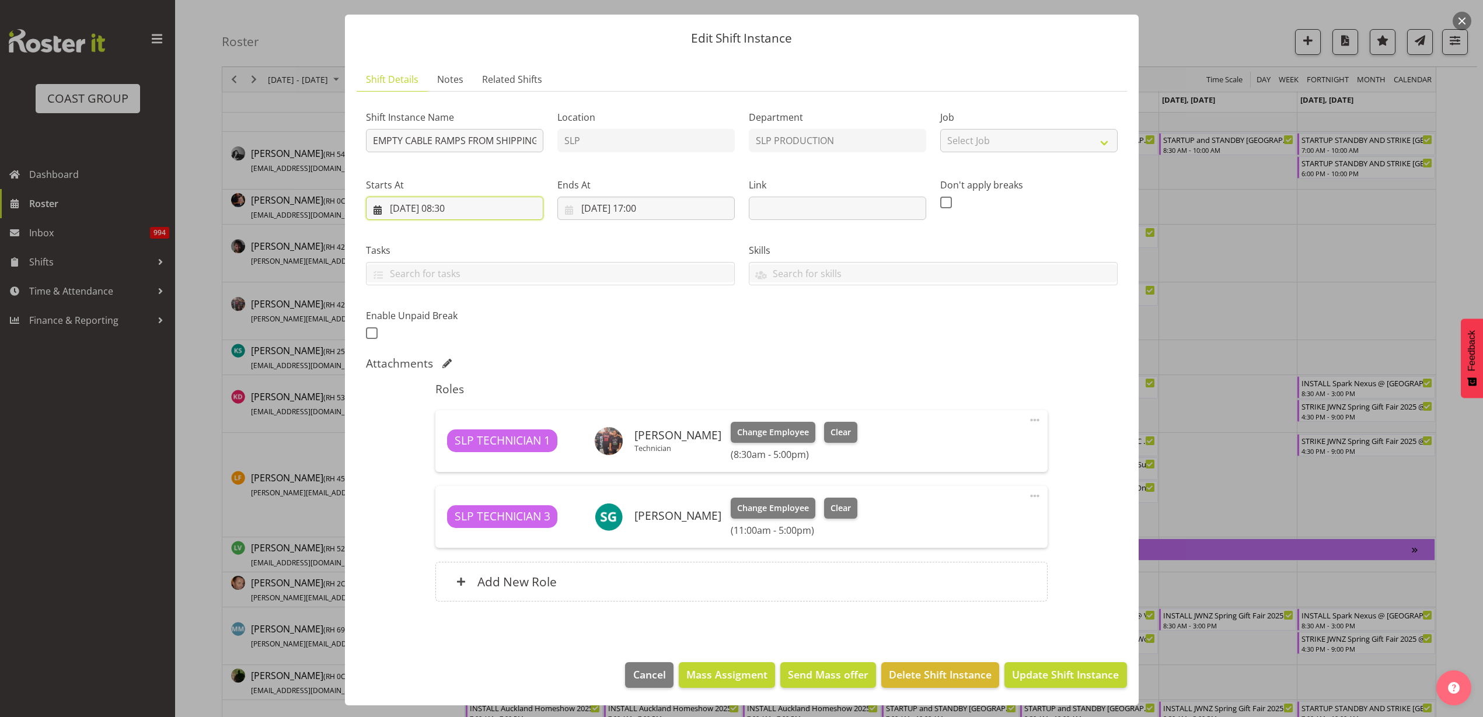
click at [460, 209] on input "[DATE] 08:30" at bounding box center [454, 208] width 177 height 23
click at [452, 458] on select "00 01 02 03 04 05 06 07 08 09 10 11 12 13 14 15 16 17 18 19 20 21 22 23" at bounding box center [455, 456] width 26 height 23
select select "9"
click at [442, 445] on select "00 01 02 03 04 05 06 07 08 09 10 11 12 13 14 15 16 17 18 19 20 21 22 23" at bounding box center [455, 456] width 26 height 23
type input "[DATE] 09:30"
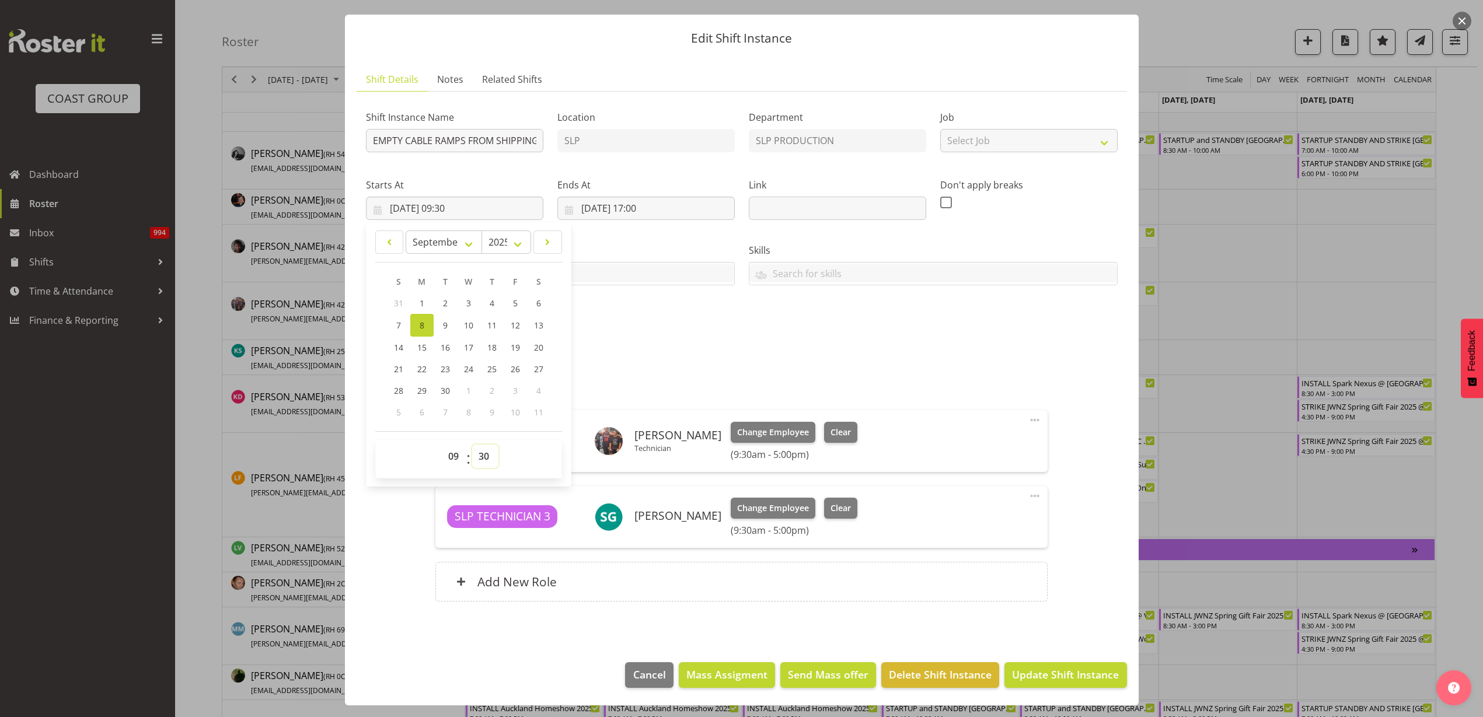
select select "0"
type input "[DATE] 09:00"
click at [1028, 418] on span at bounding box center [1035, 420] width 14 height 14
click at [994, 448] on link "Edit" at bounding box center [986, 448] width 112 height 21
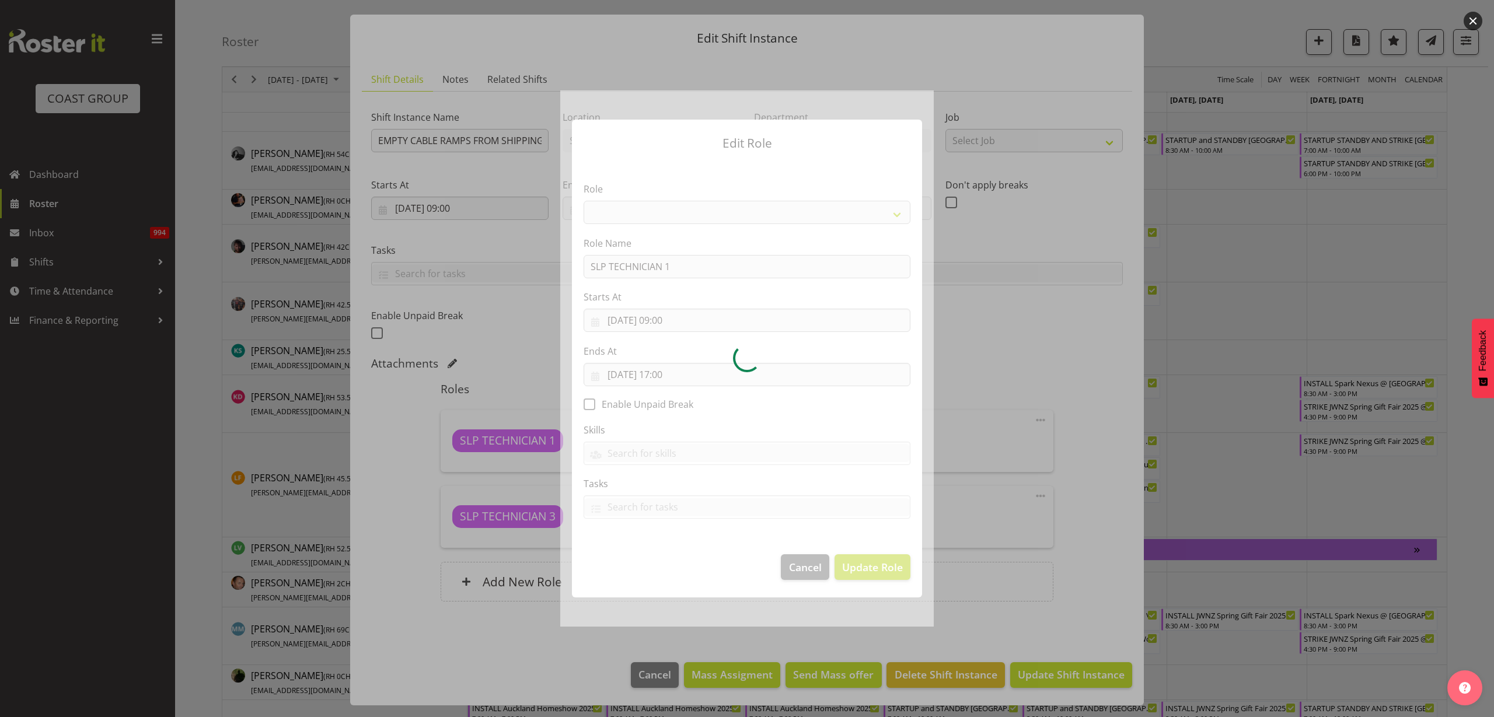
select select "123"
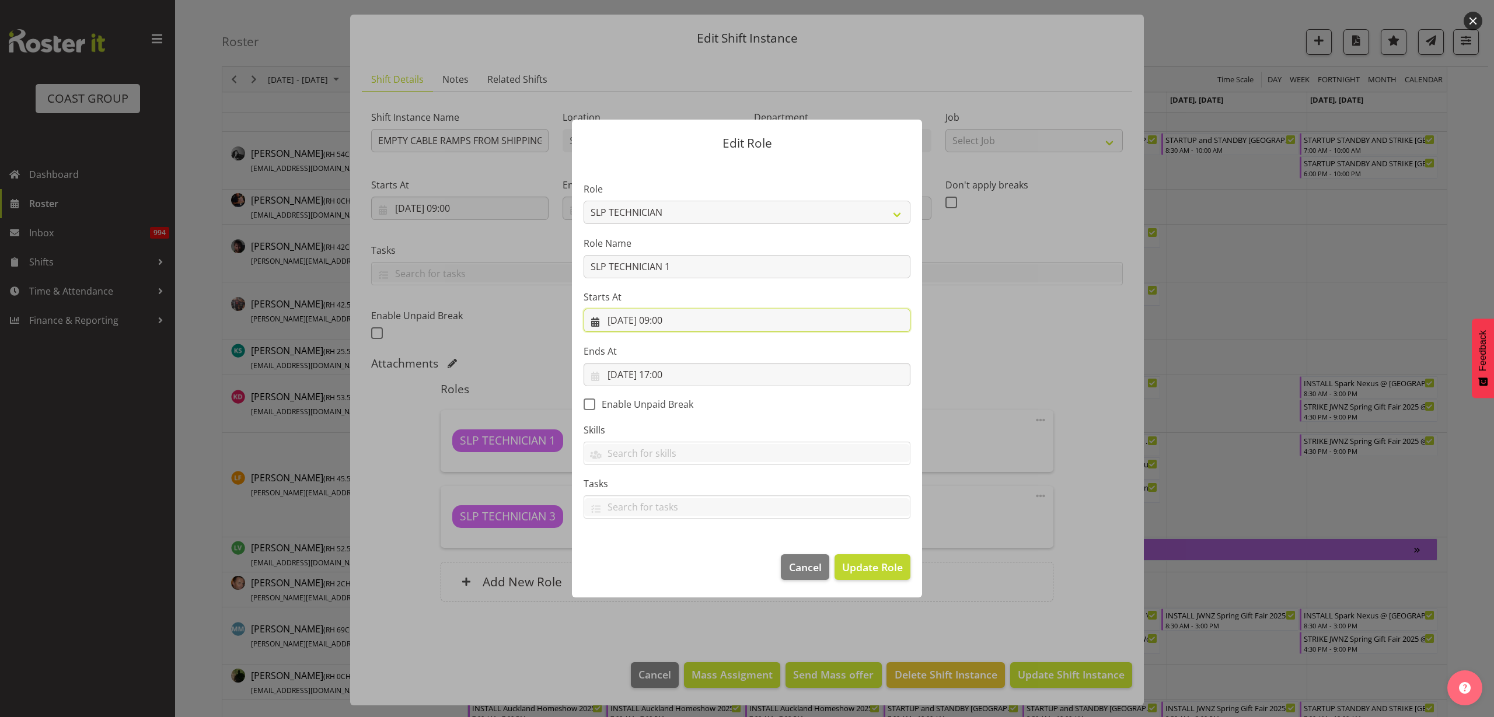
click at [687, 320] on input "[DATE] 09:00" at bounding box center [747, 320] width 327 height 23
click at [677, 568] on select "00 01 02 03 04 05 06 07 08 09 10 11 12 13 14 15 16 17 18 19 20 21 22 23" at bounding box center [677, 568] width 26 height 23
select select "11"
click at [664, 557] on select "00 01 02 03 04 05 06 07 08 09 10 11 12 13 14 15 16 17 18 19 20 21 22 23" at bounding box center [677, 568] width 26 height 23
type input "[DATE] 11:00"
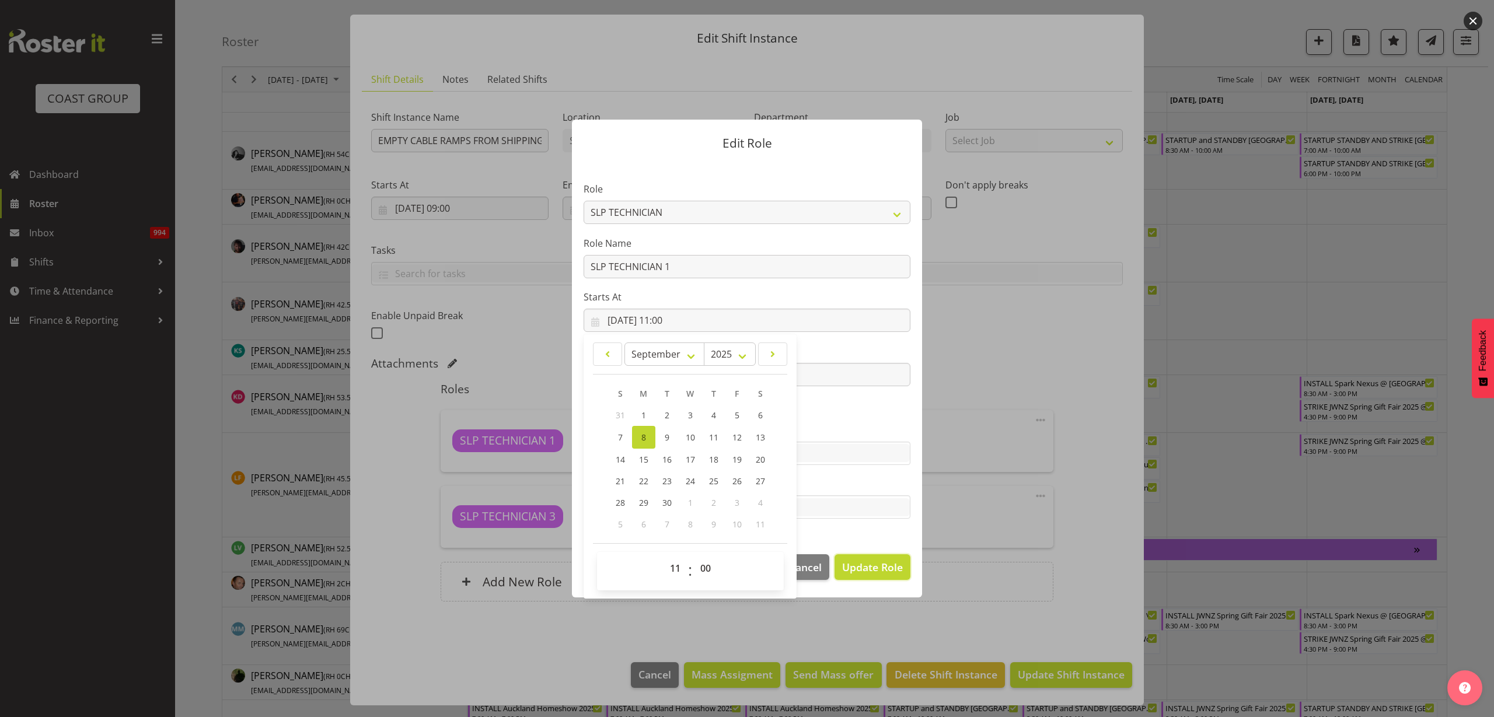
click at [883, 576] on button "Update Role" at bounding box center [873, 567] width 76 height 26
select select
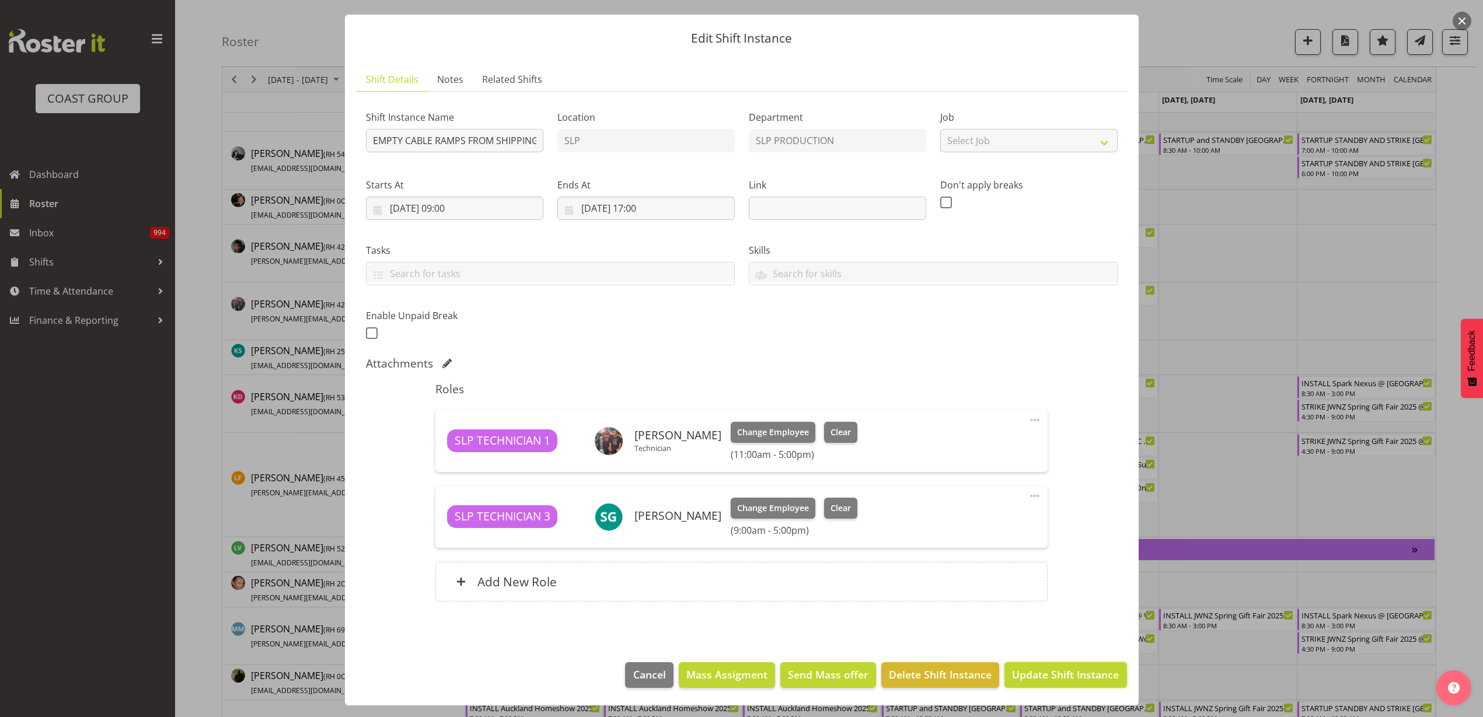
click at [1050, 679] on span "Update Shift Instance" at bounding box center [1065, 674] width 107 height 15
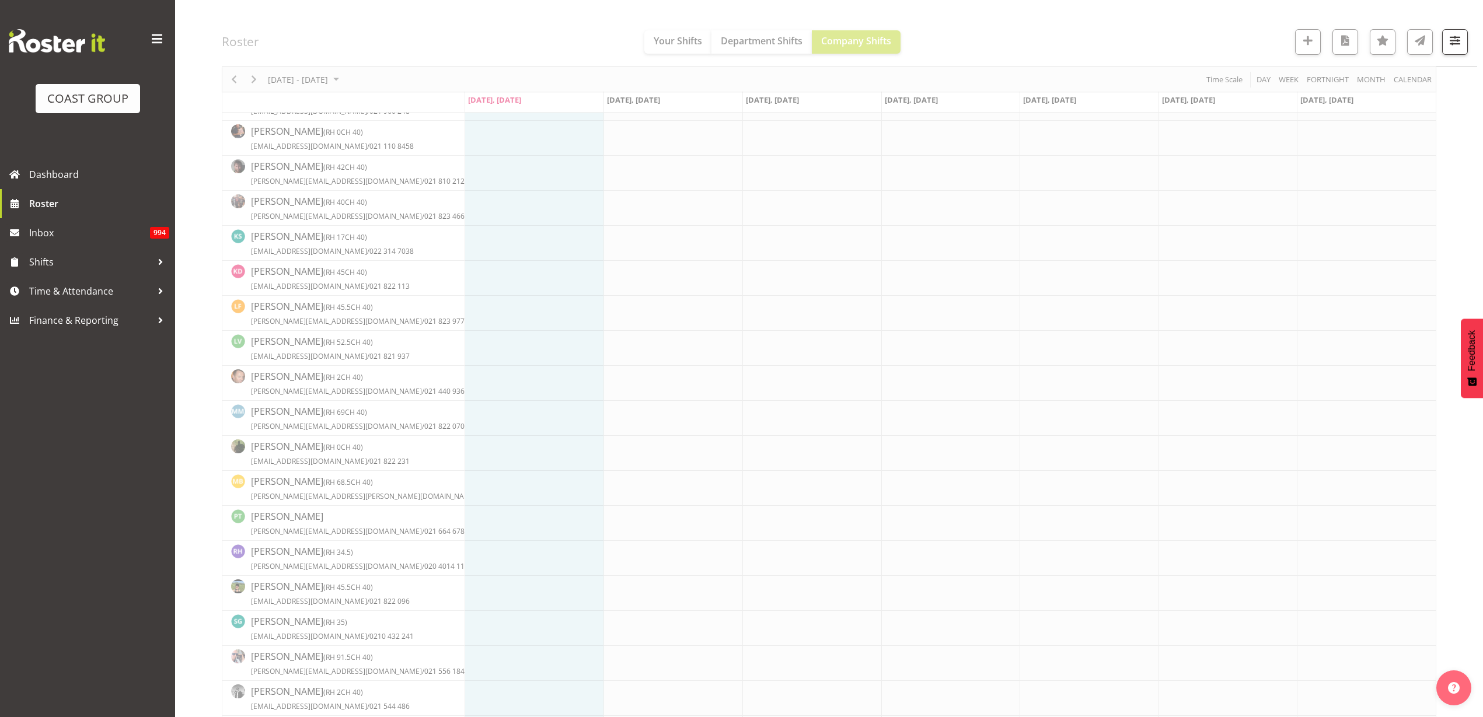
scroll to position [0, 0]
